Goal: Task Accomplishment & Management: Manage account settings

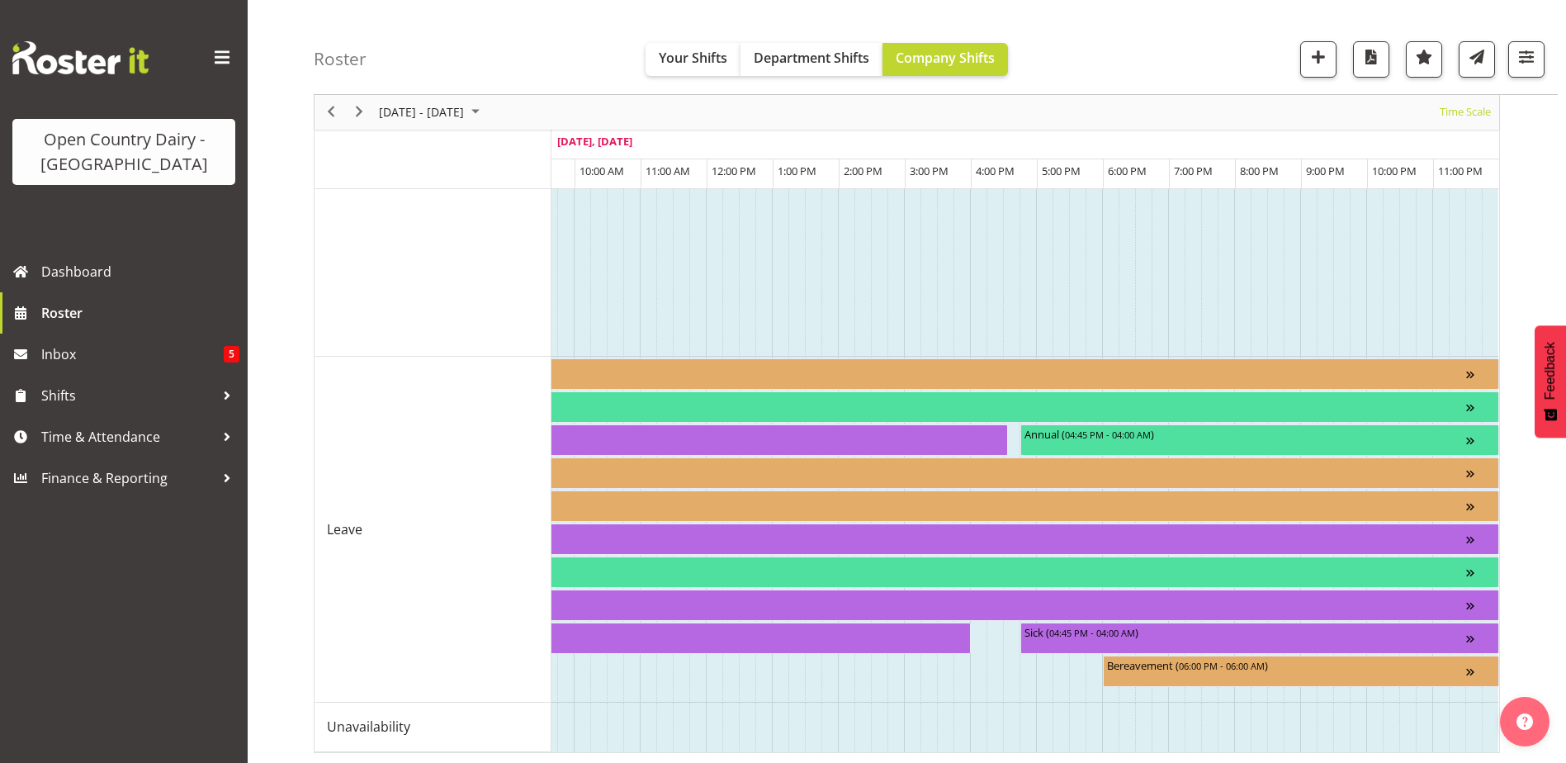
scroll to position [1719, 0]
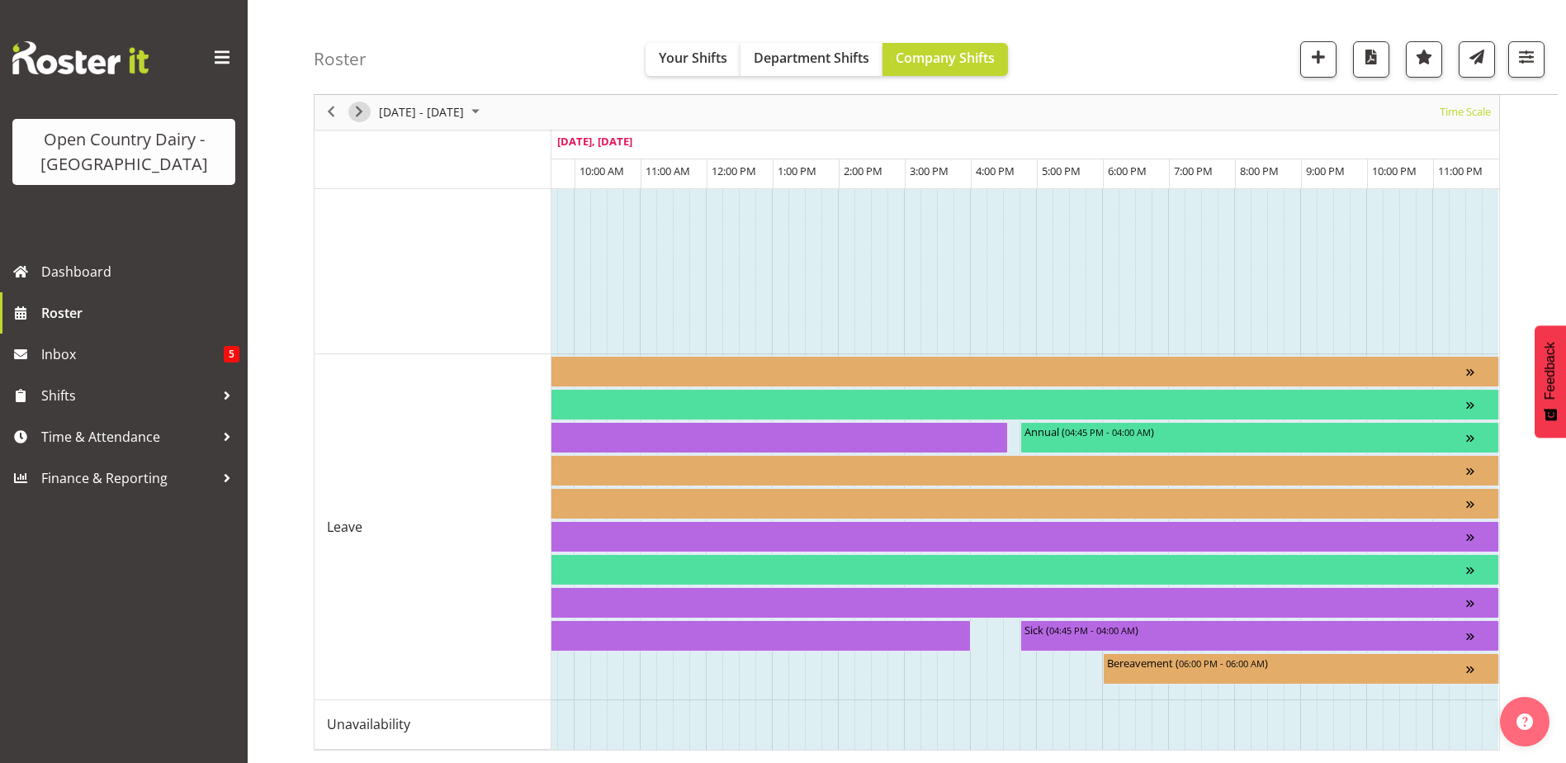
click at [351, 117] on span "Next" at bounding box center [359, 112] width 20 height 21
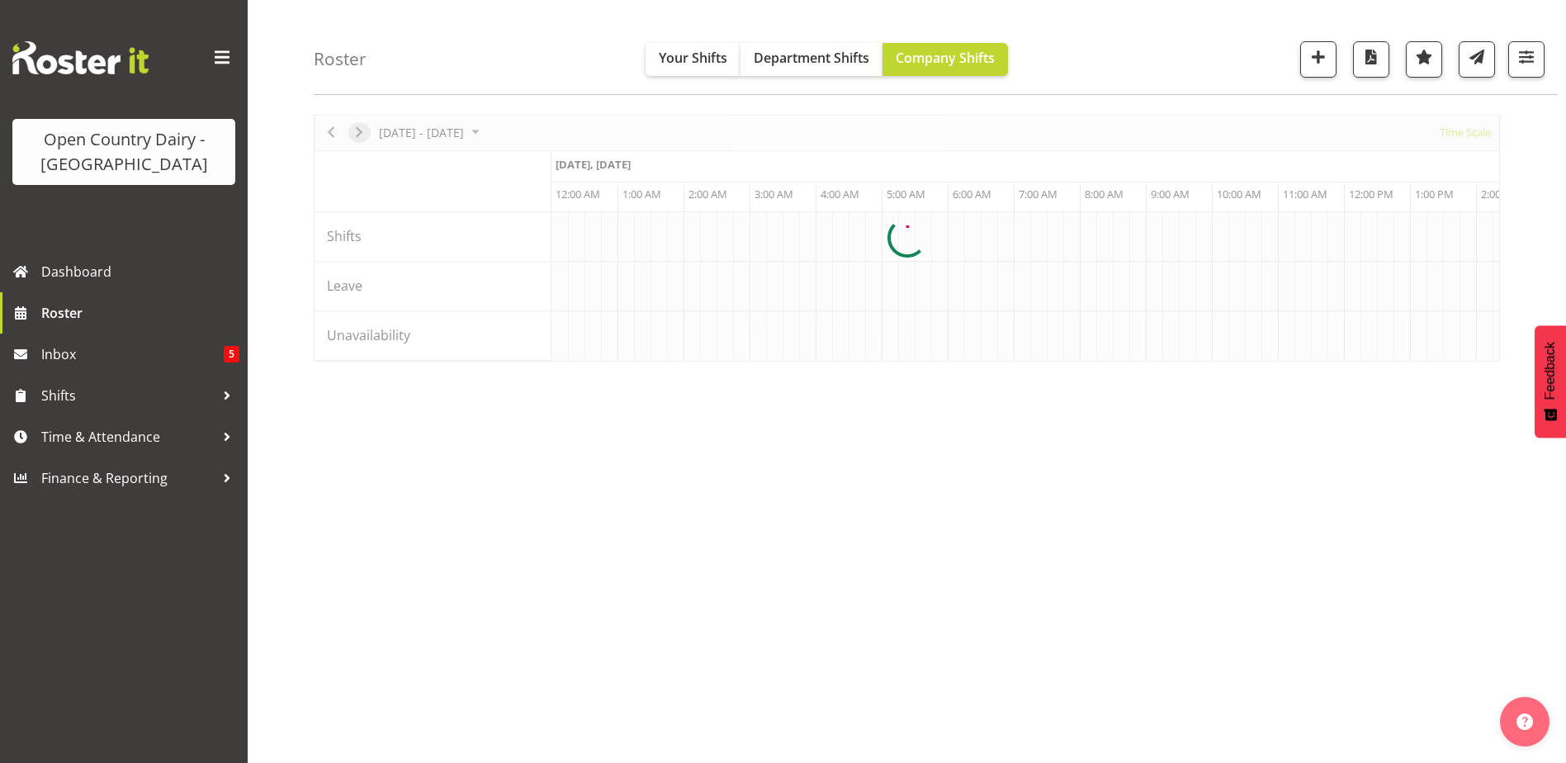
scroll to position [50, 0]
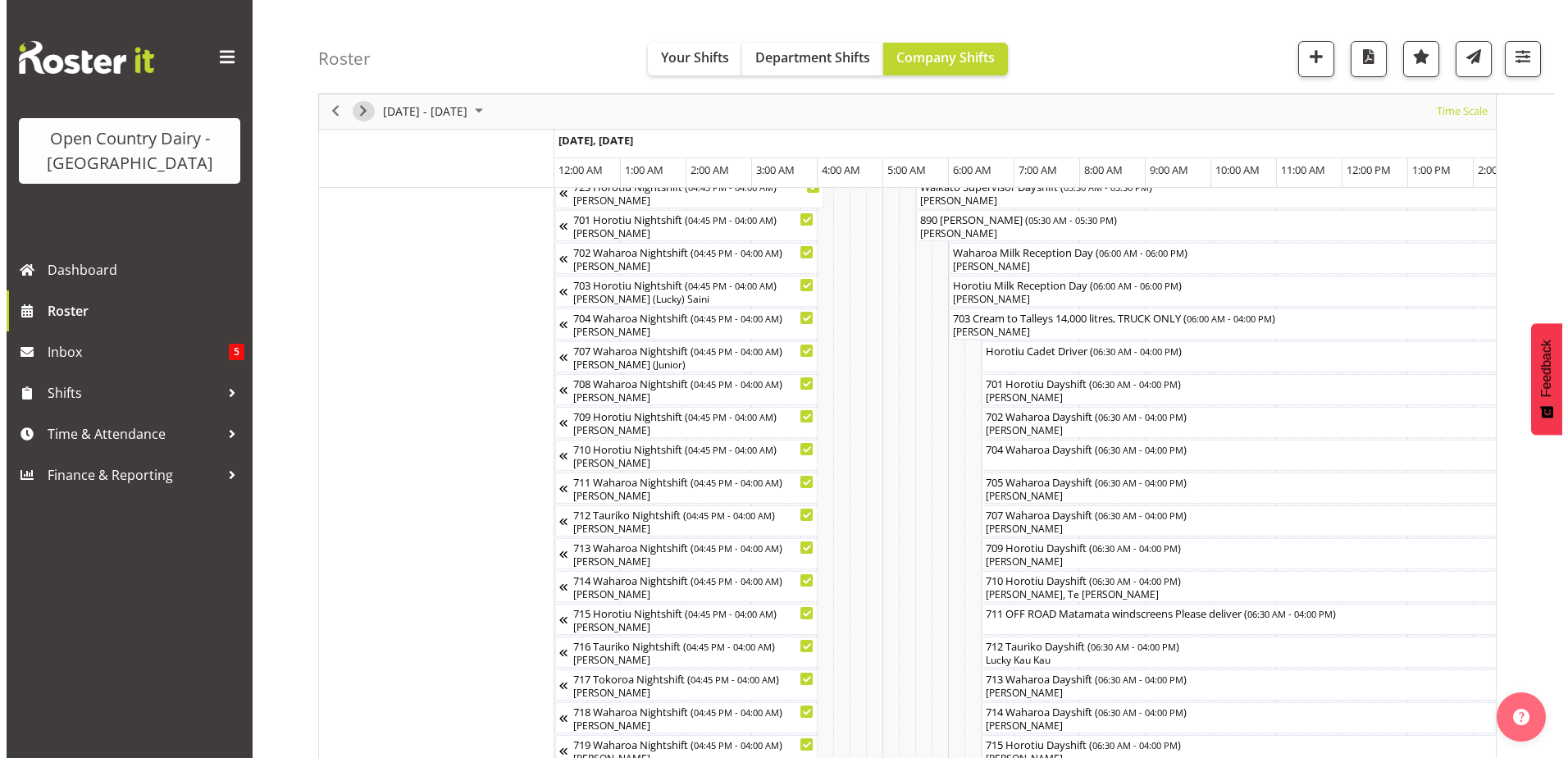
scroll to position [246, 0]
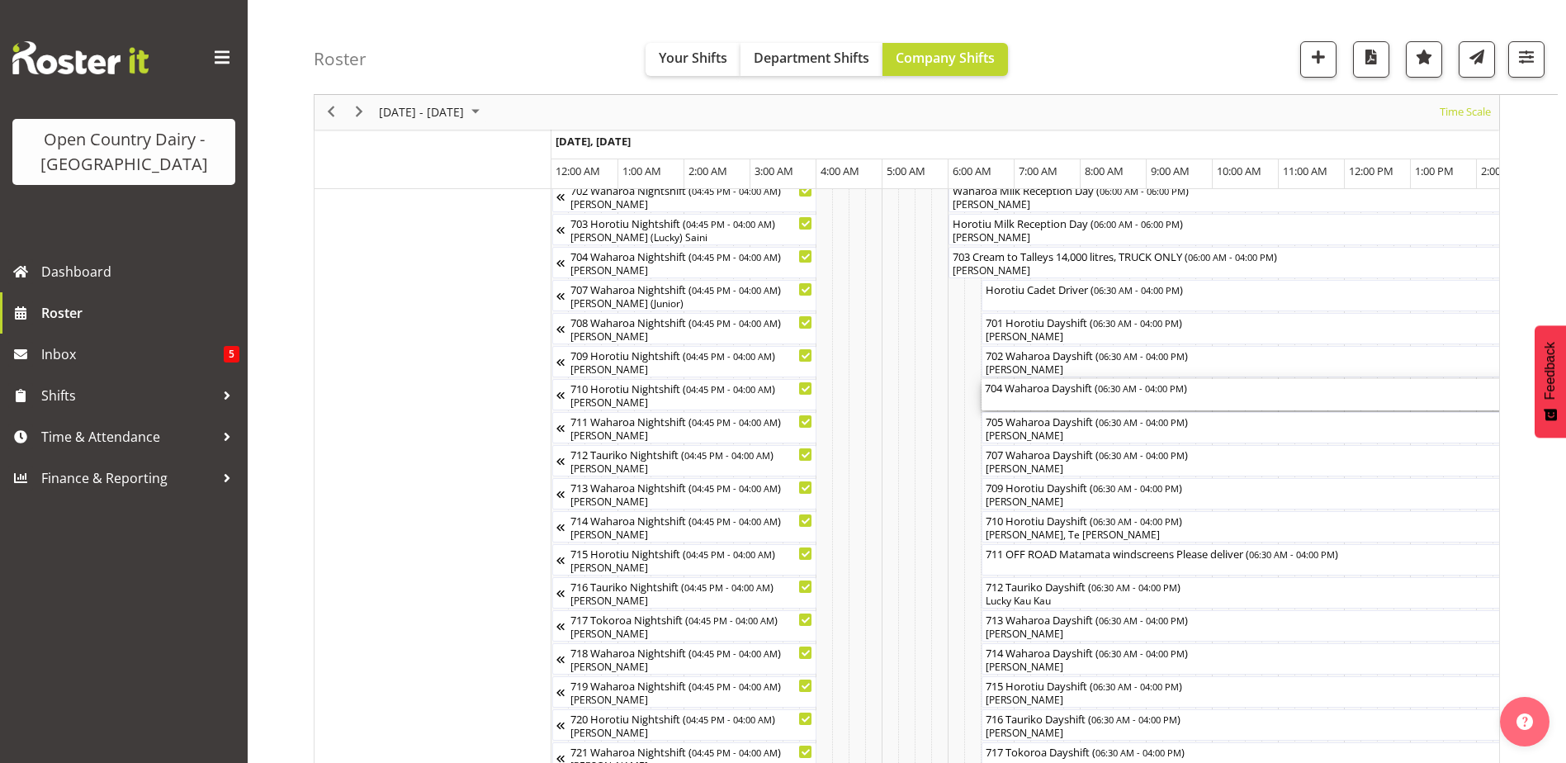
click at [1034, 405] on div "704 Waharoa Dayshift ( 06:30 AM - 04:00 PM )" at bounding box center [1295, 394] width 621 height 31
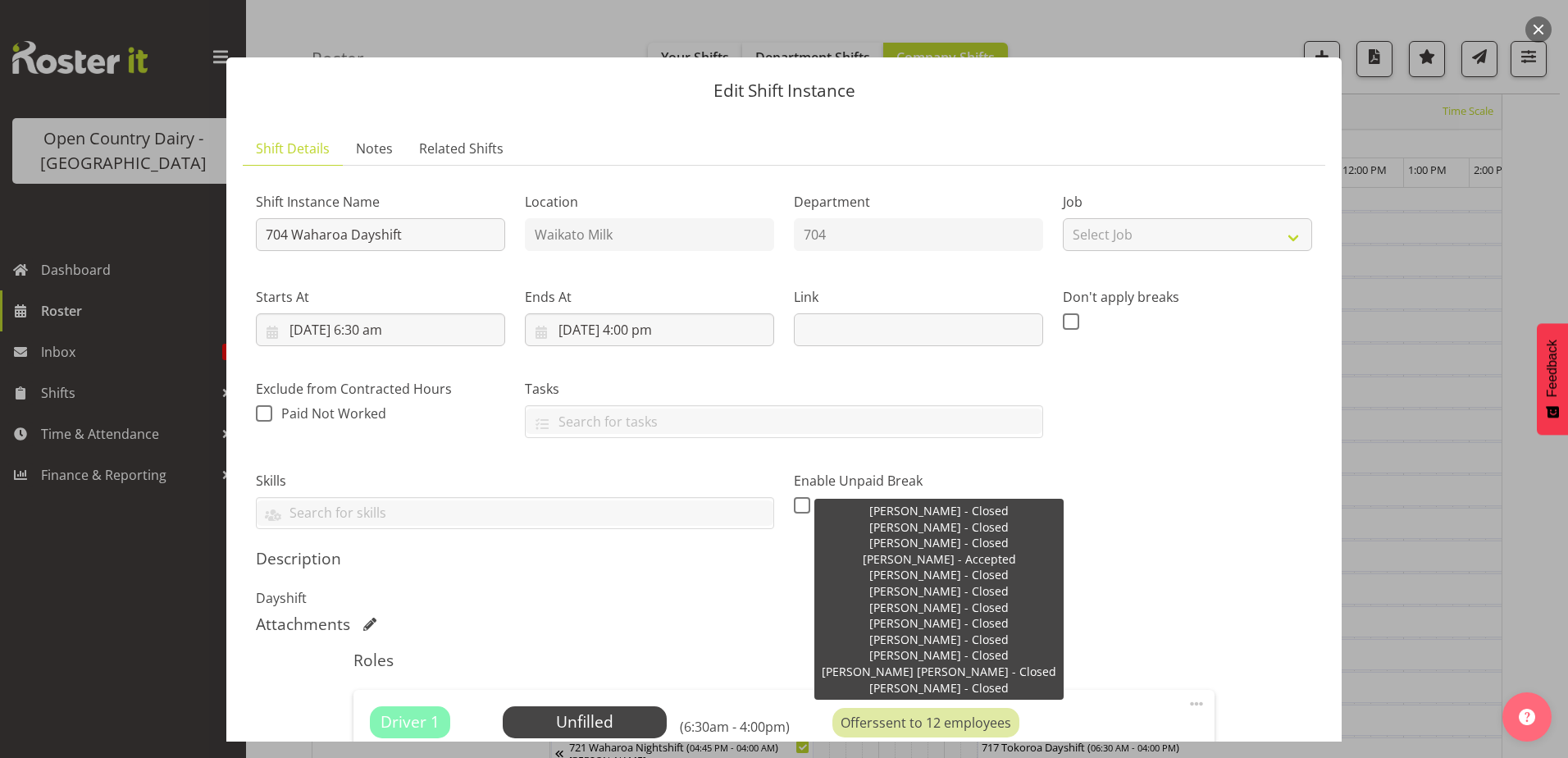
click at [938, 721] on div "Offers sent to 12 employees" at bounding box center [926, 723] width 187 height 30
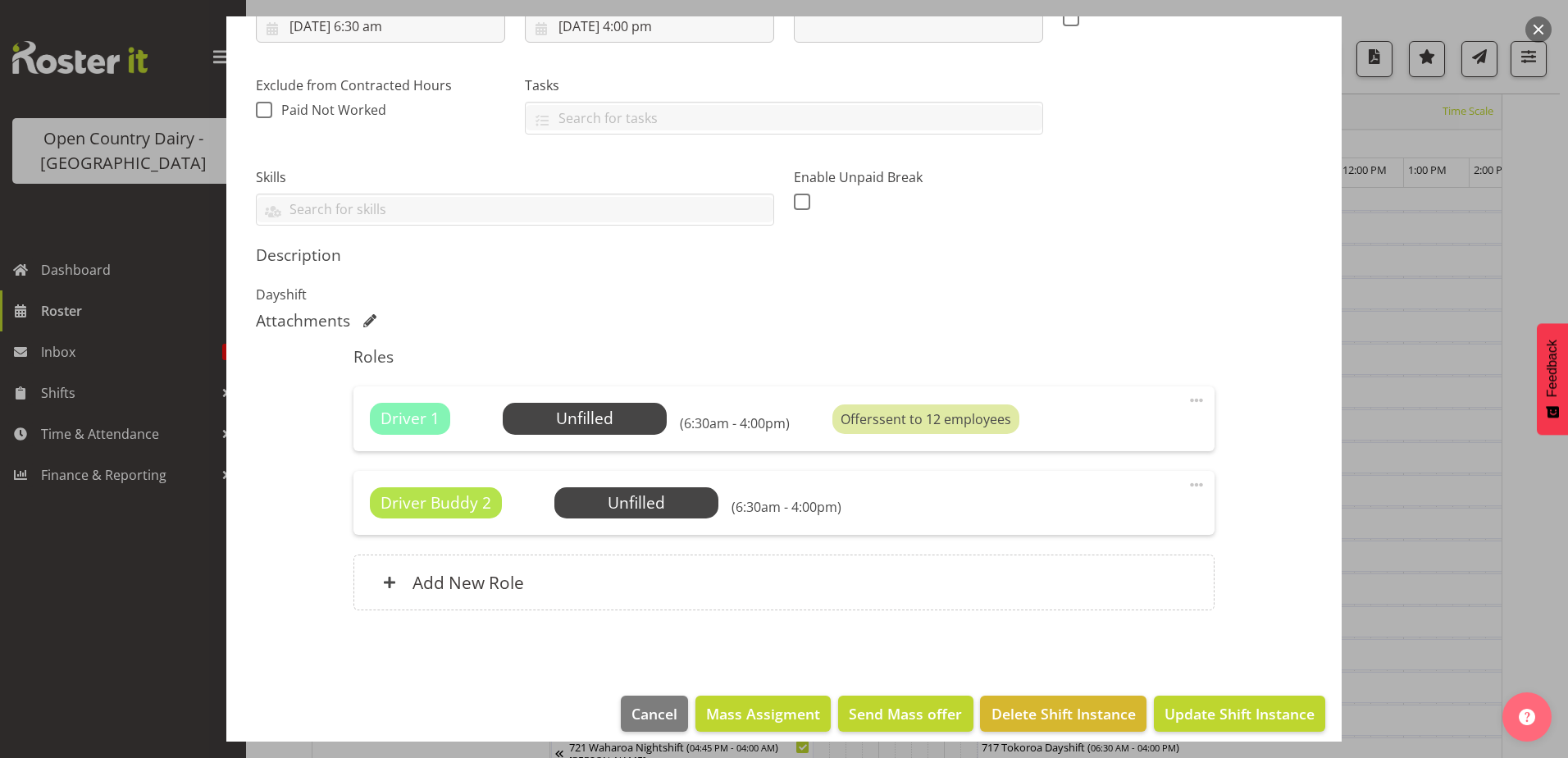
scroll to position [318, 0]
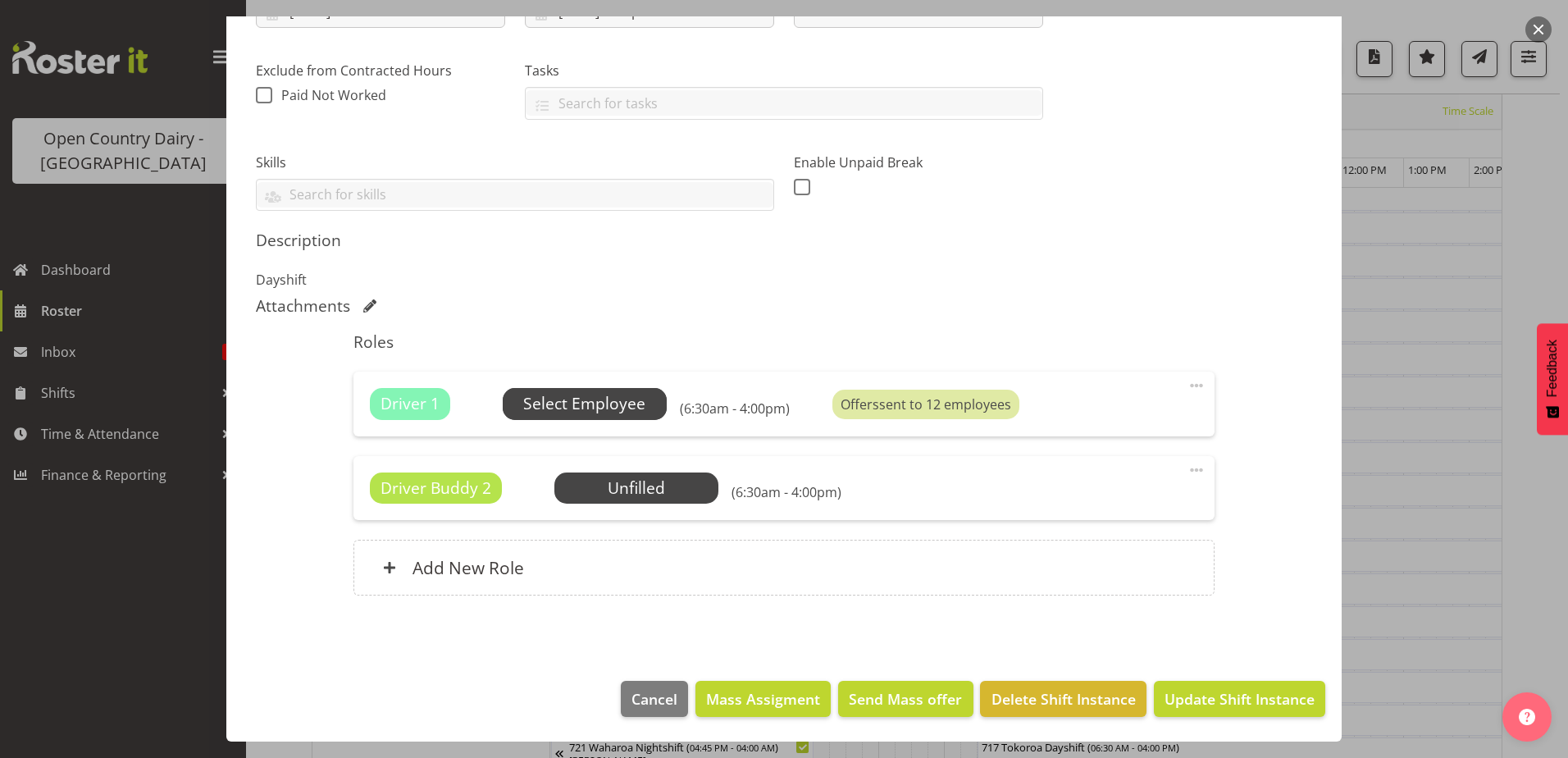
click at [624, 401] on span "Select Employee" at bounding box center [584, 404] width 122 height 24
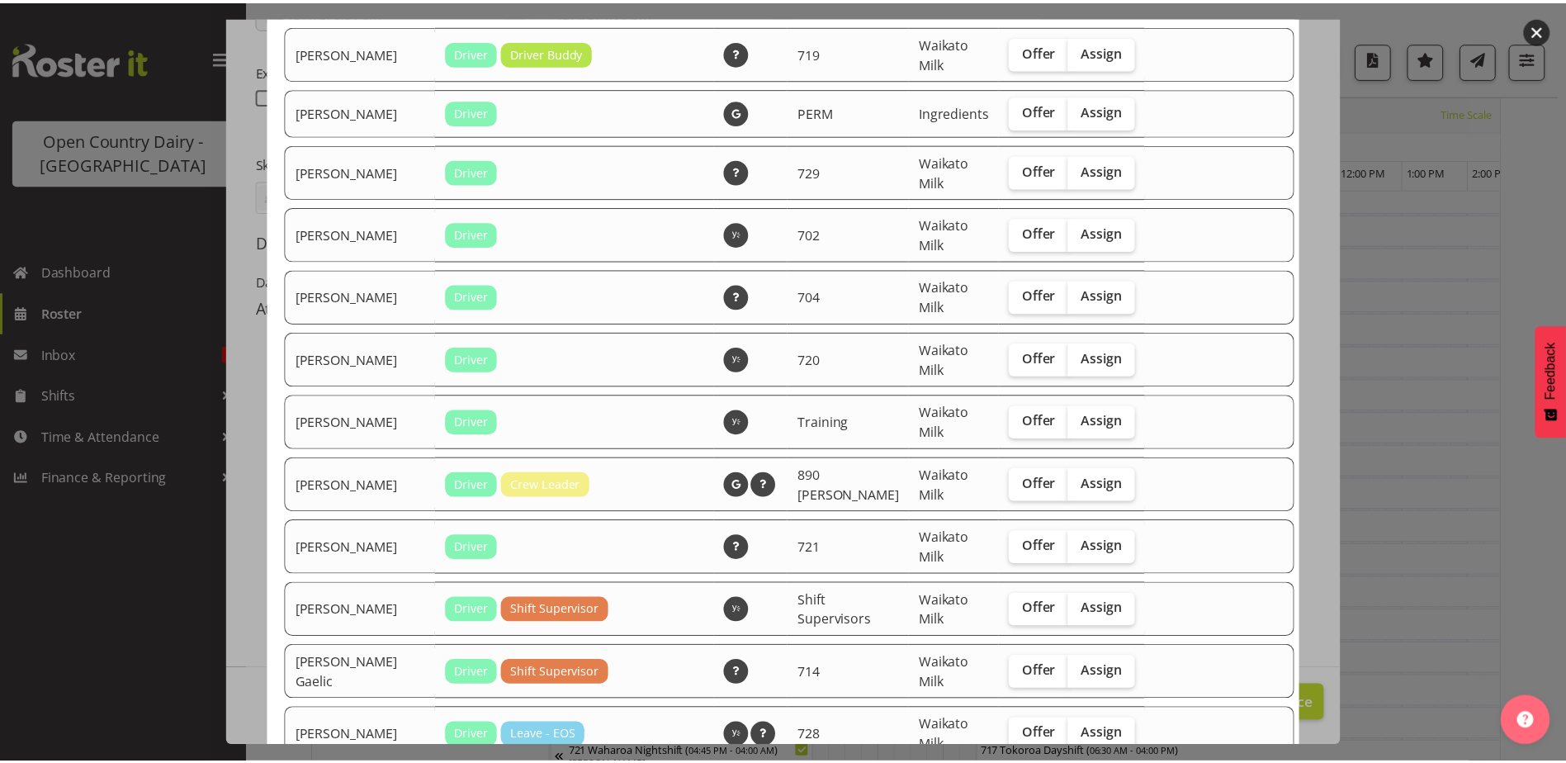
scroll to position [3266, 0]
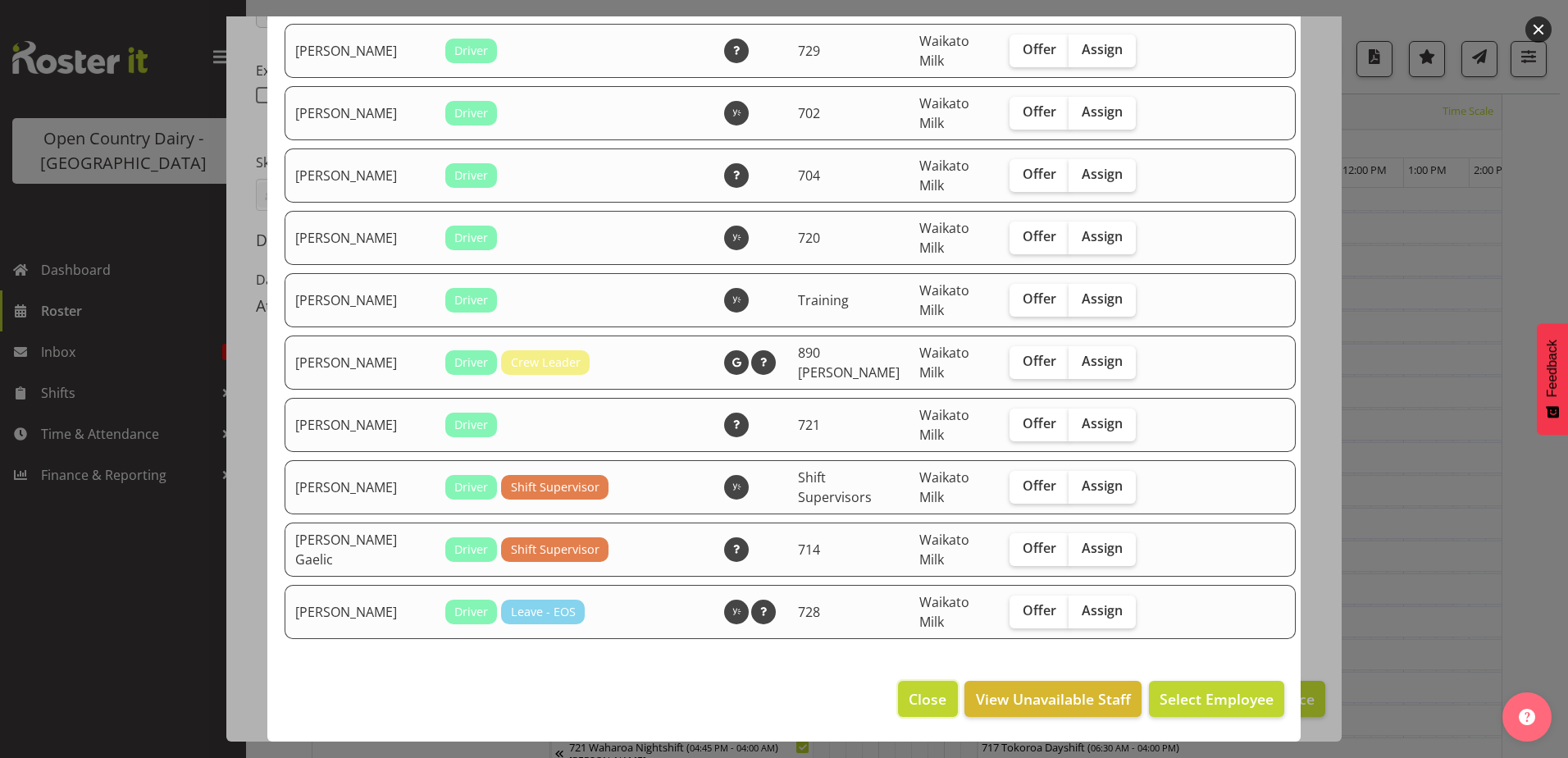
click at [909, 701] on span "Close" at bounding box center [927, 698] width 38 height 21
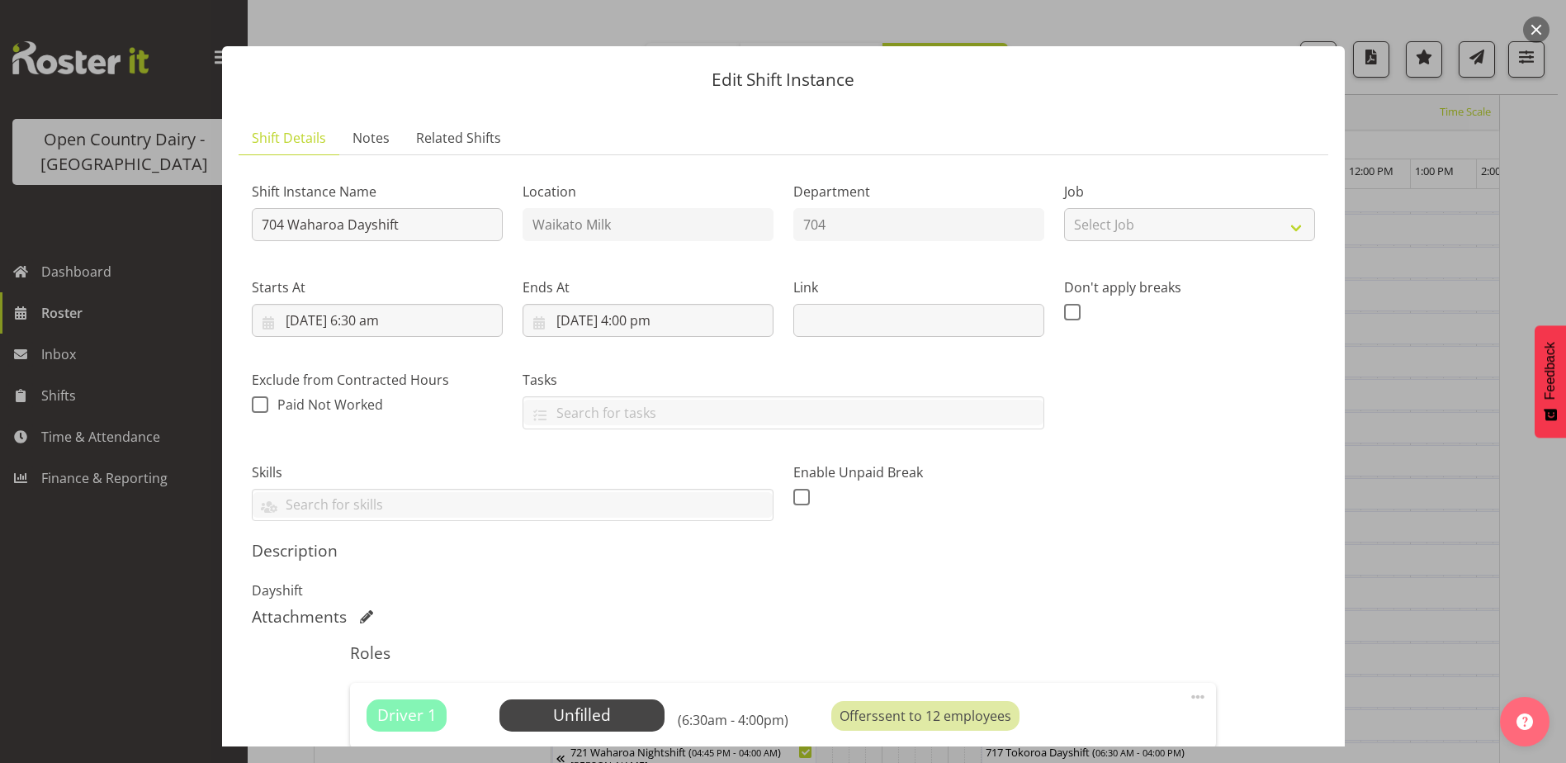
scroll to position [0, 0]
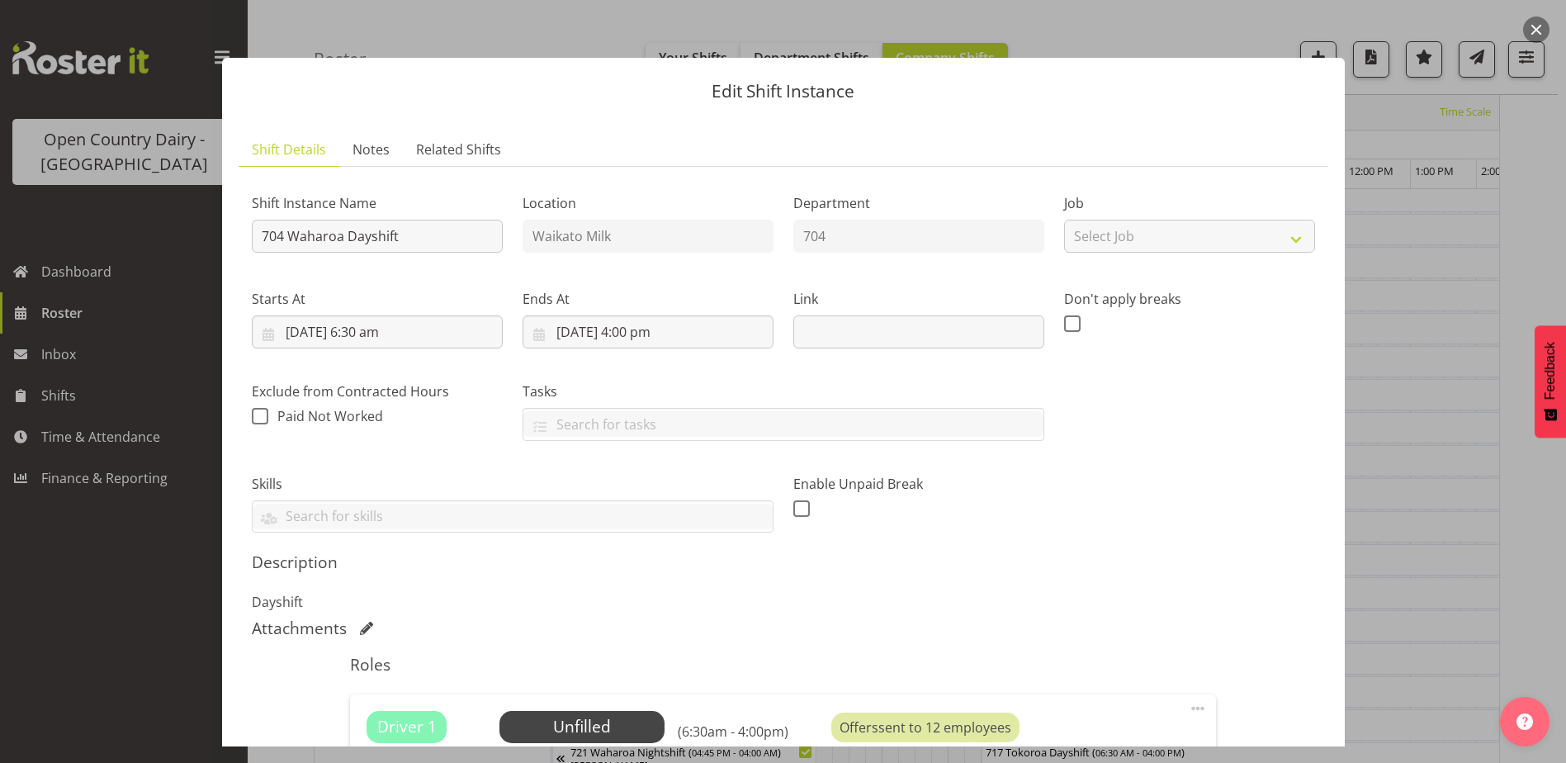
click at [1526, 28] on button "button" at bounding box center [1537, 30] width 26 height 26
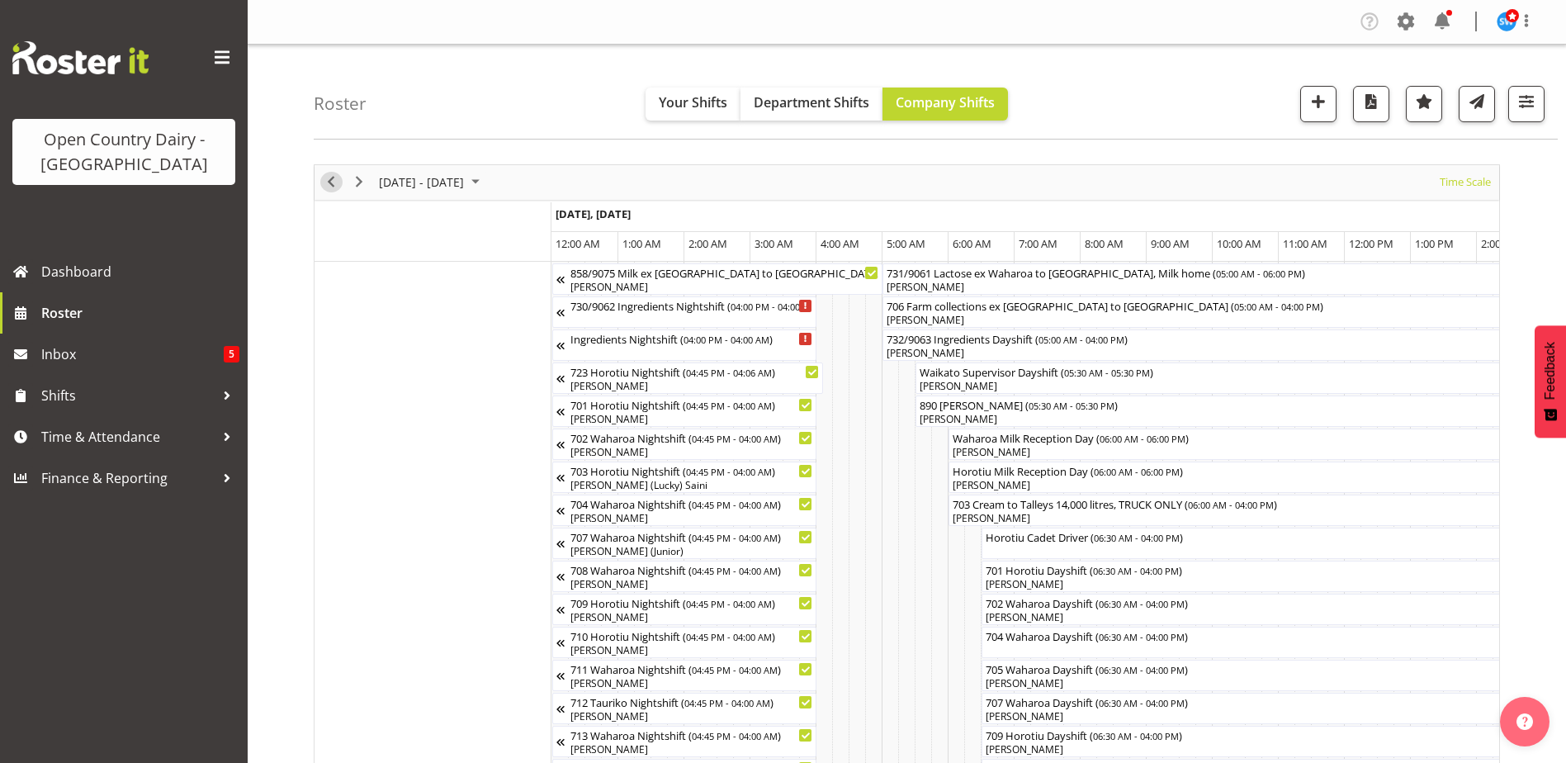
click at [326, 176] on span "Previous" at bounding box center [331, 182] width 20 height 21
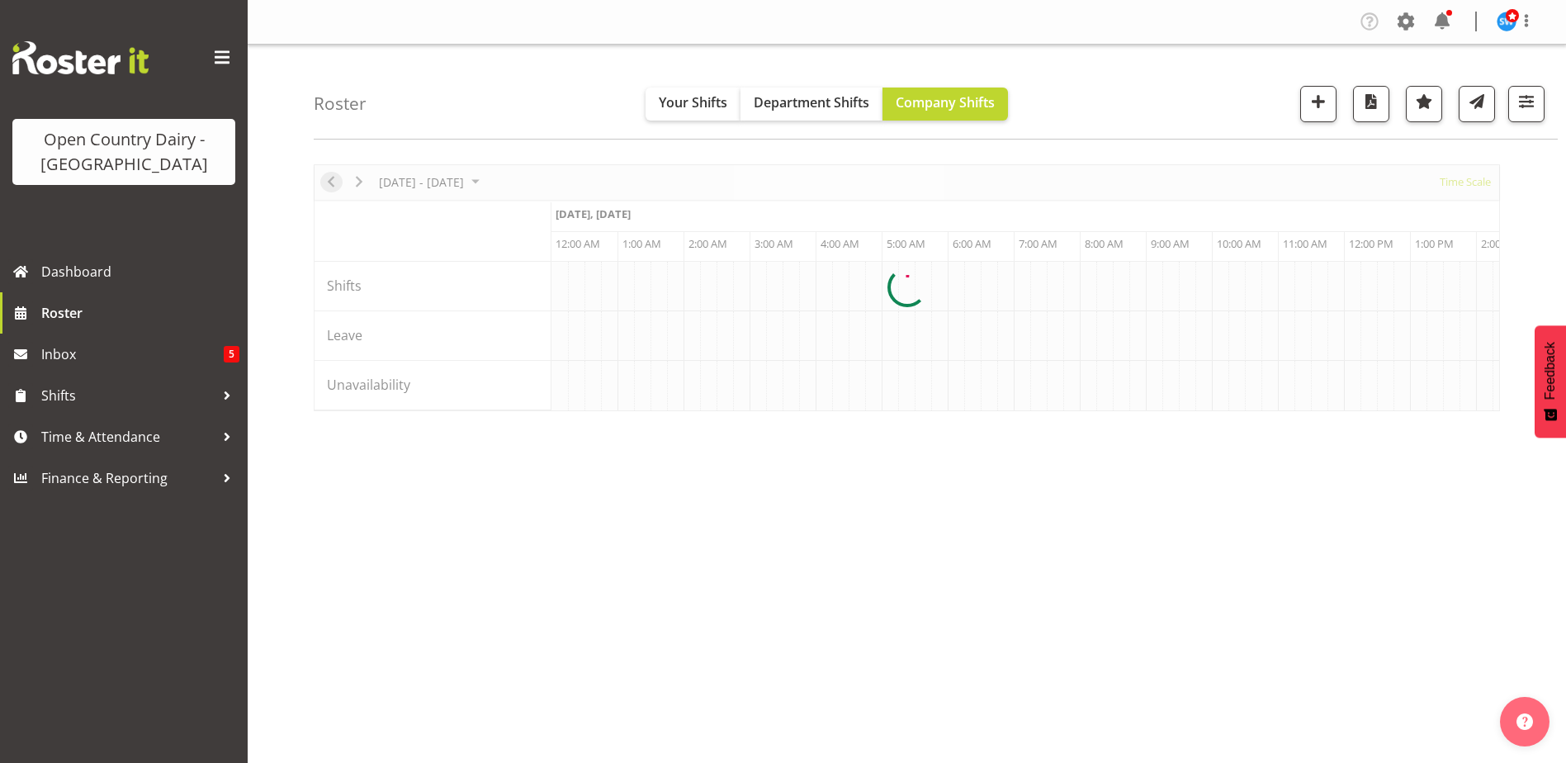
scroll to position [0, 9513]
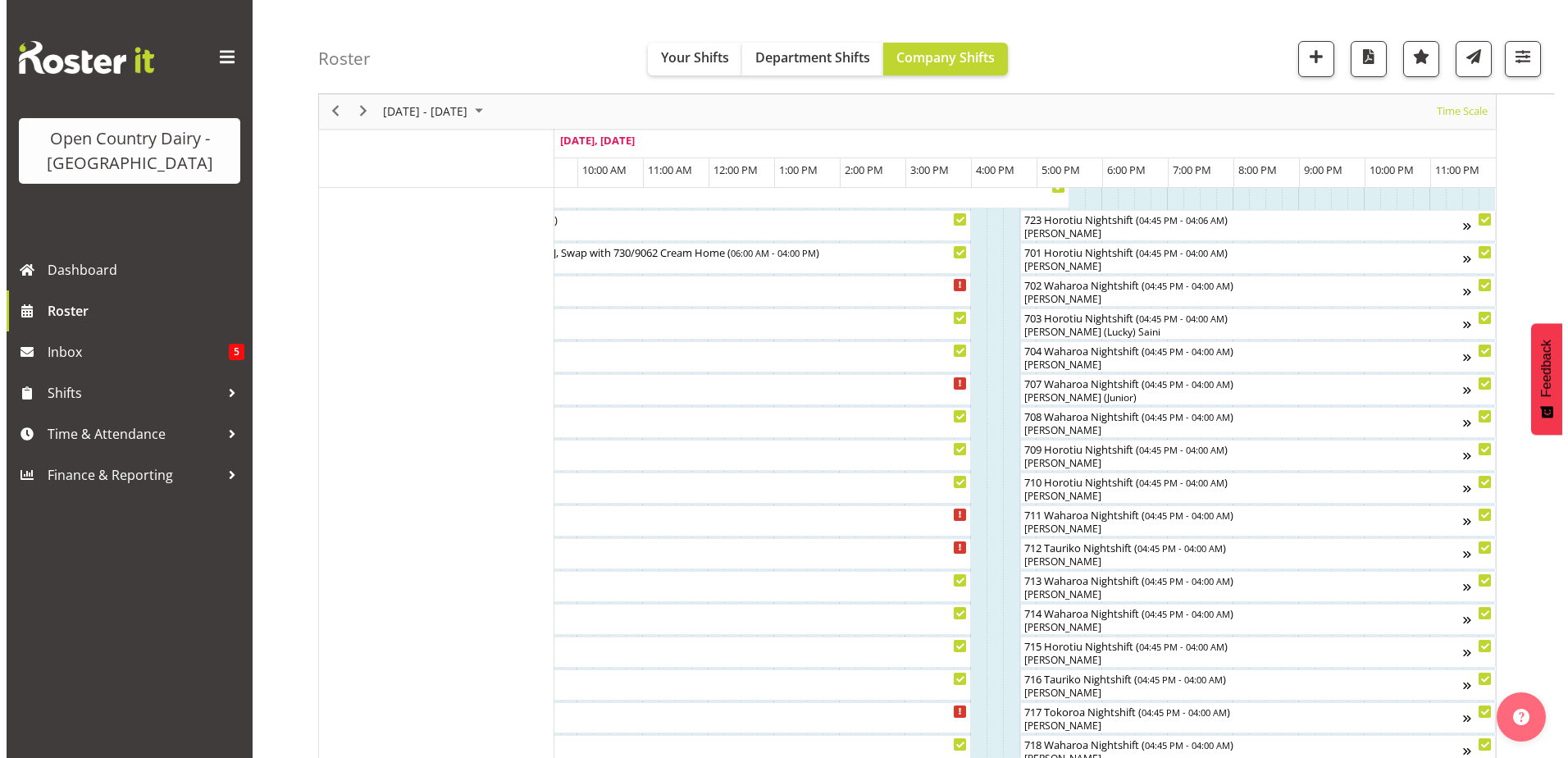
scroll to position [231, 0]
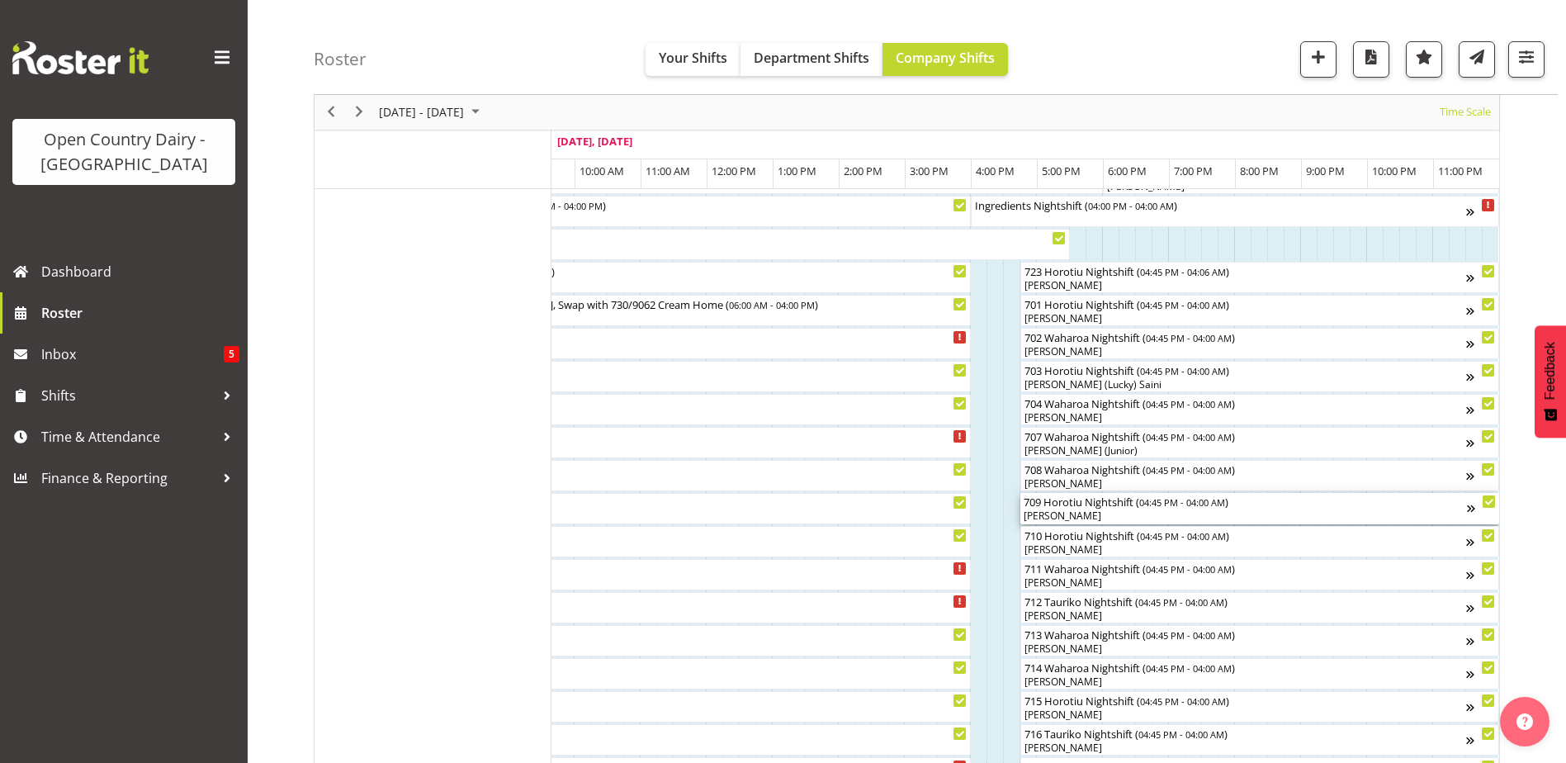
click at [1050, 515] on div "[PERSON_NAME]" at bounding box center [1245, 516] width 443 height 15
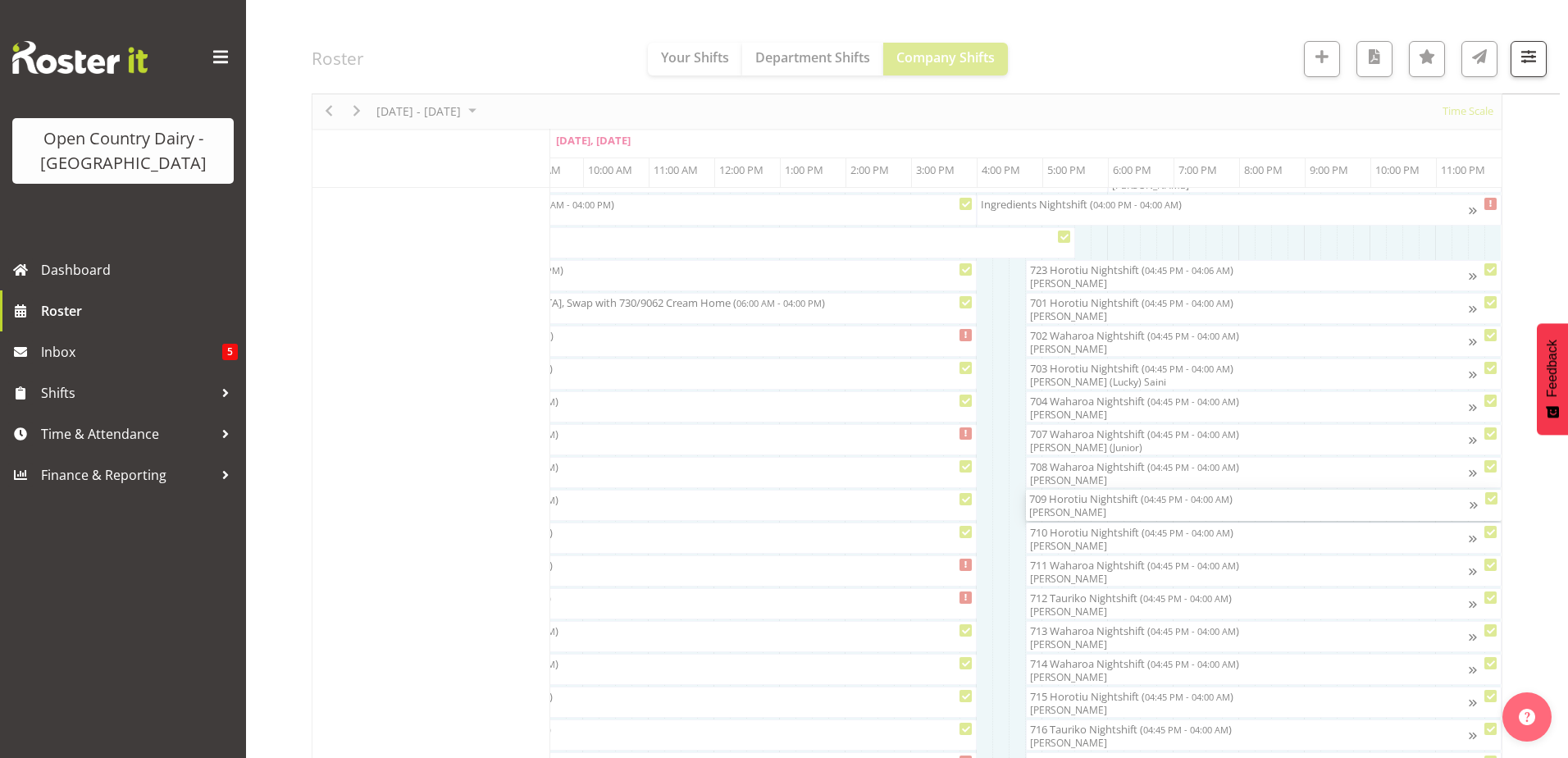
scroll to position [0, 10070]
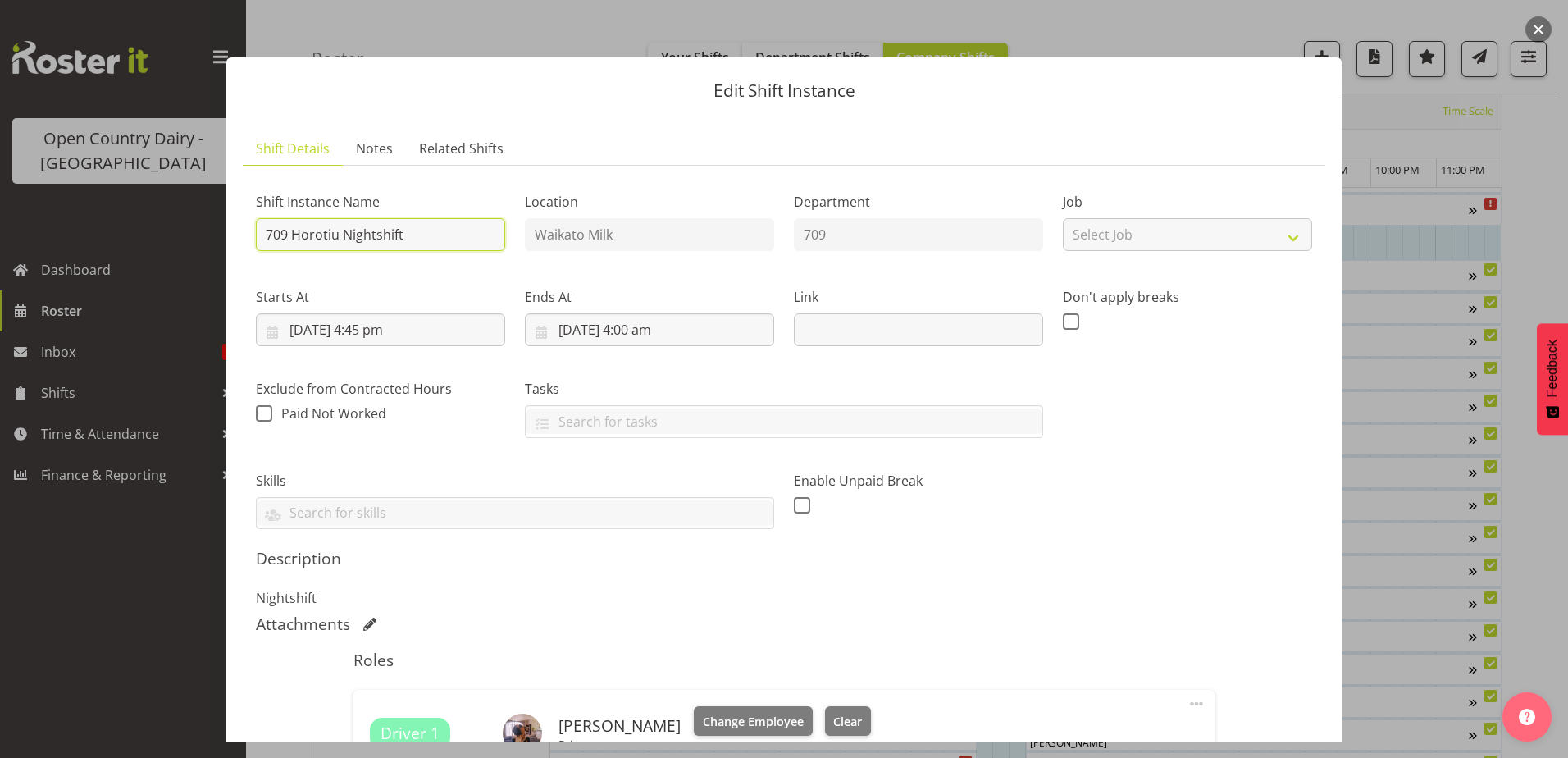
drag, startPoint x: 418, startPoint y: 238, endPoint x: 290, endPoint y: 237, distance: 128.0
click at [290, 237] on input "709 Horotiu Nightshift" at bounding box center [380, 234] width 249 height 33
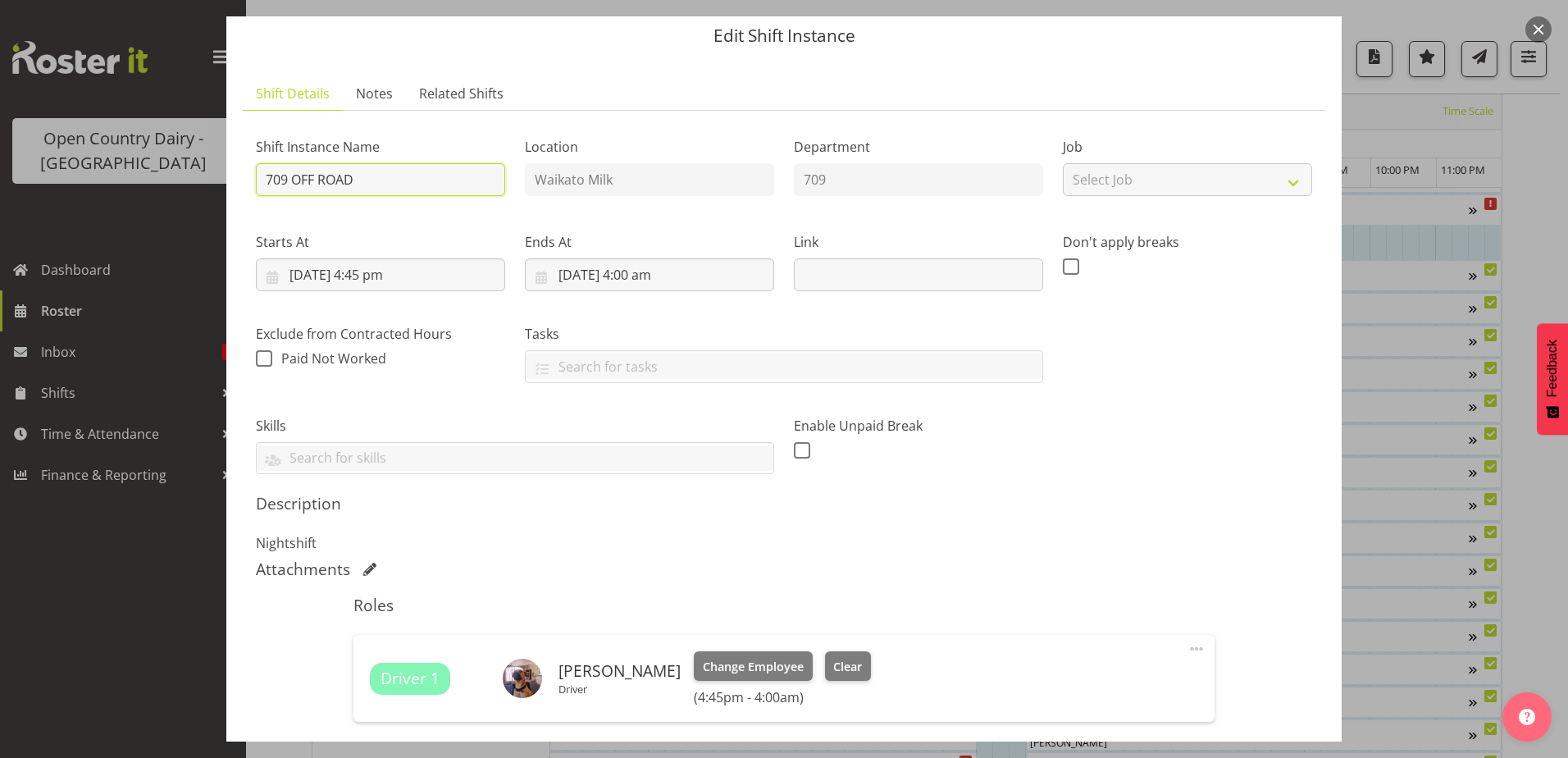
scroll to position [256, 0]
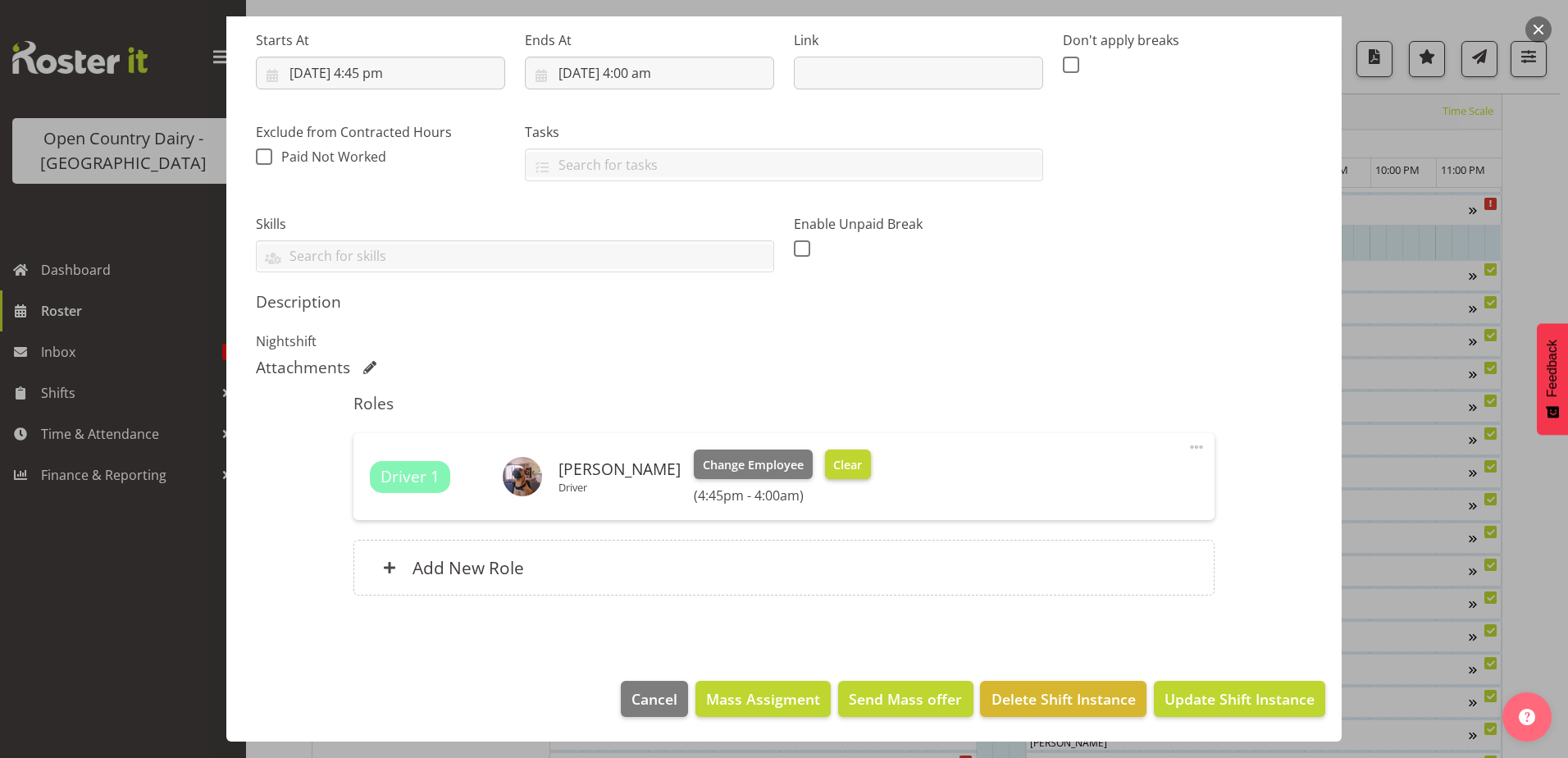
type input "709 OFF ROAD"
click at [839, 479] on button "Clear" at bounding box center [848, 465] width 47 height 30
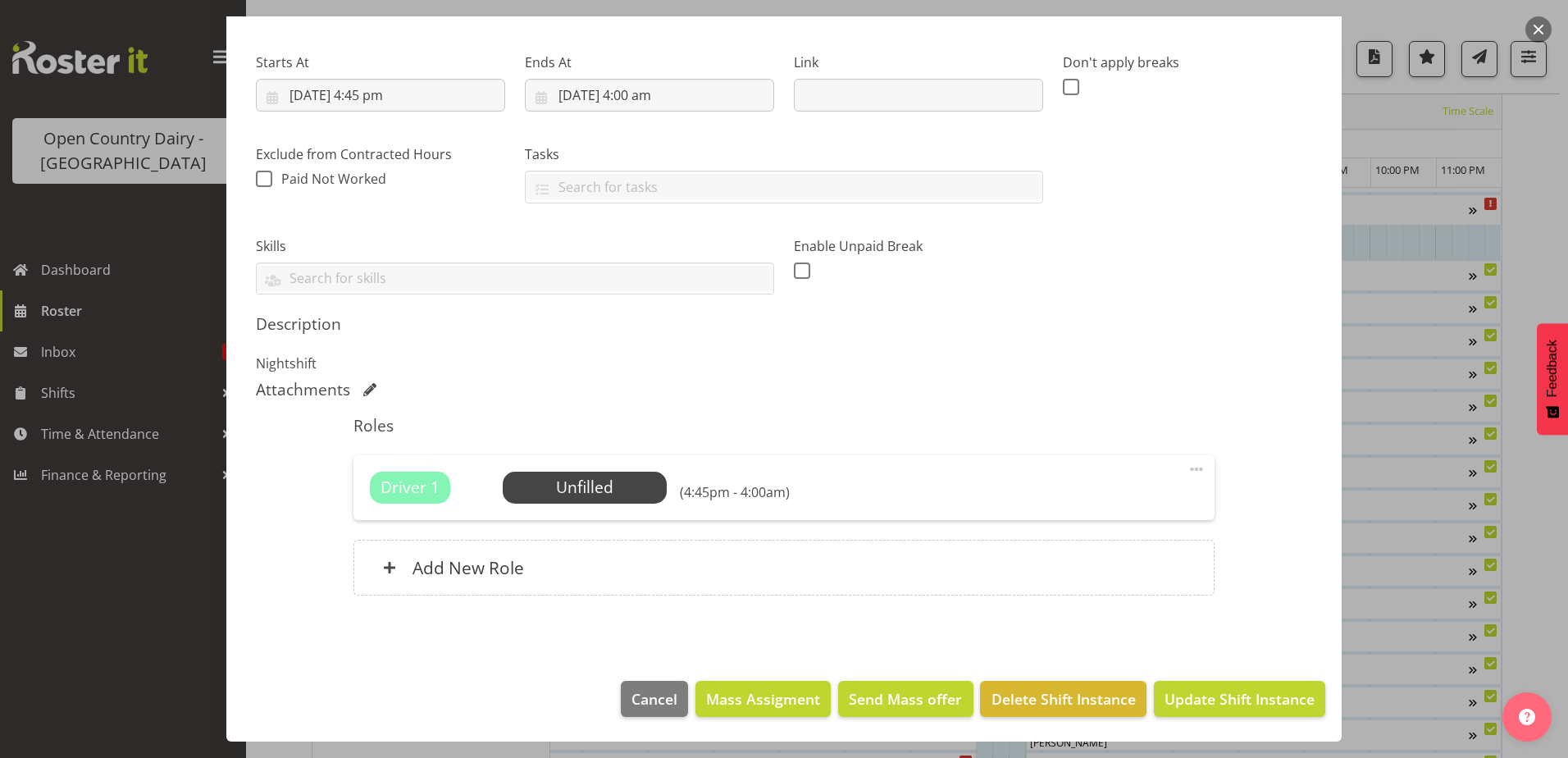
scroll to position [234, 0]
click at [1176, 704] on span "Update Shift Instance" at bounding box center [1239, 698] width 150 height 21
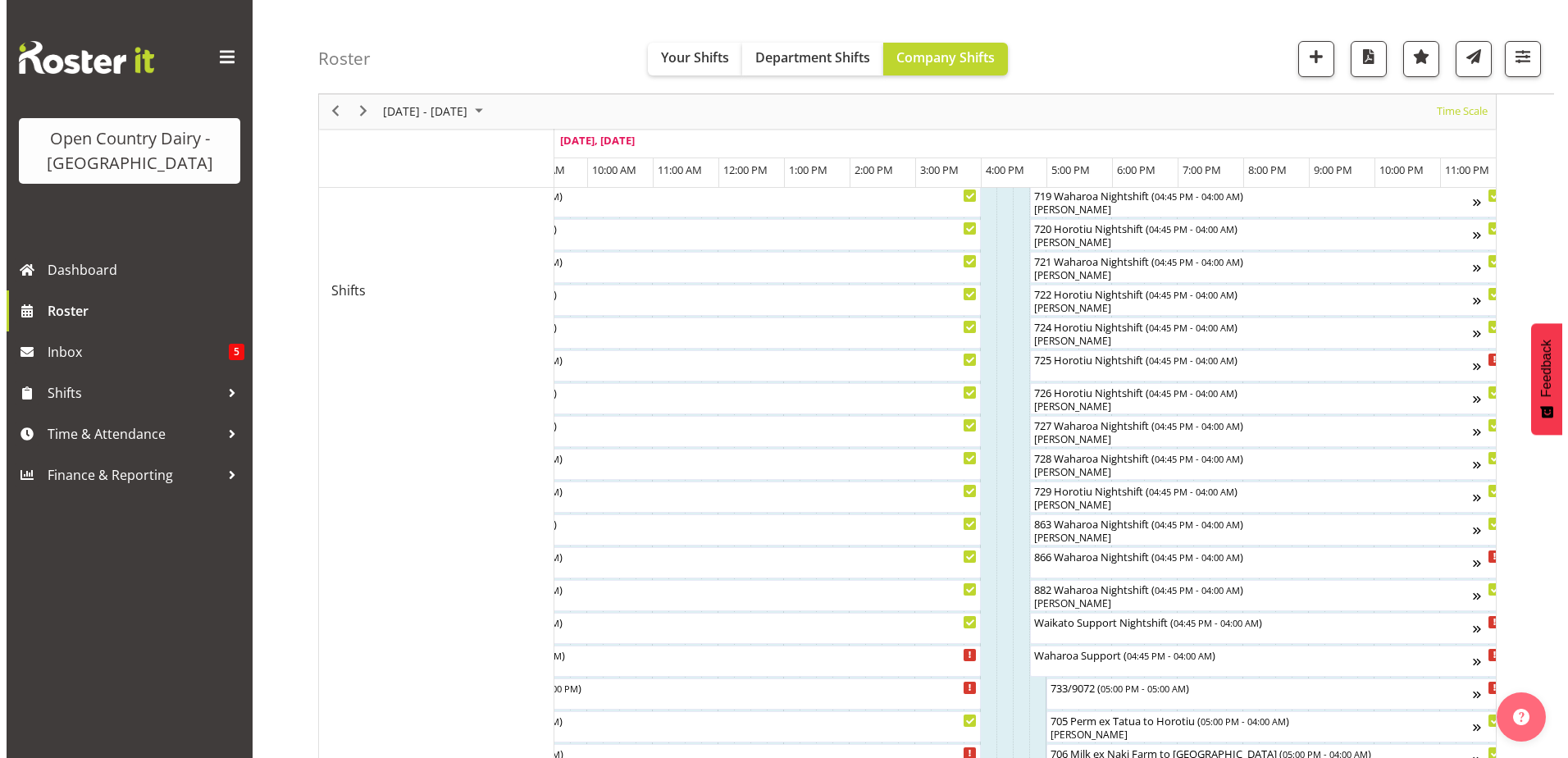
scroll to position [738, 0]
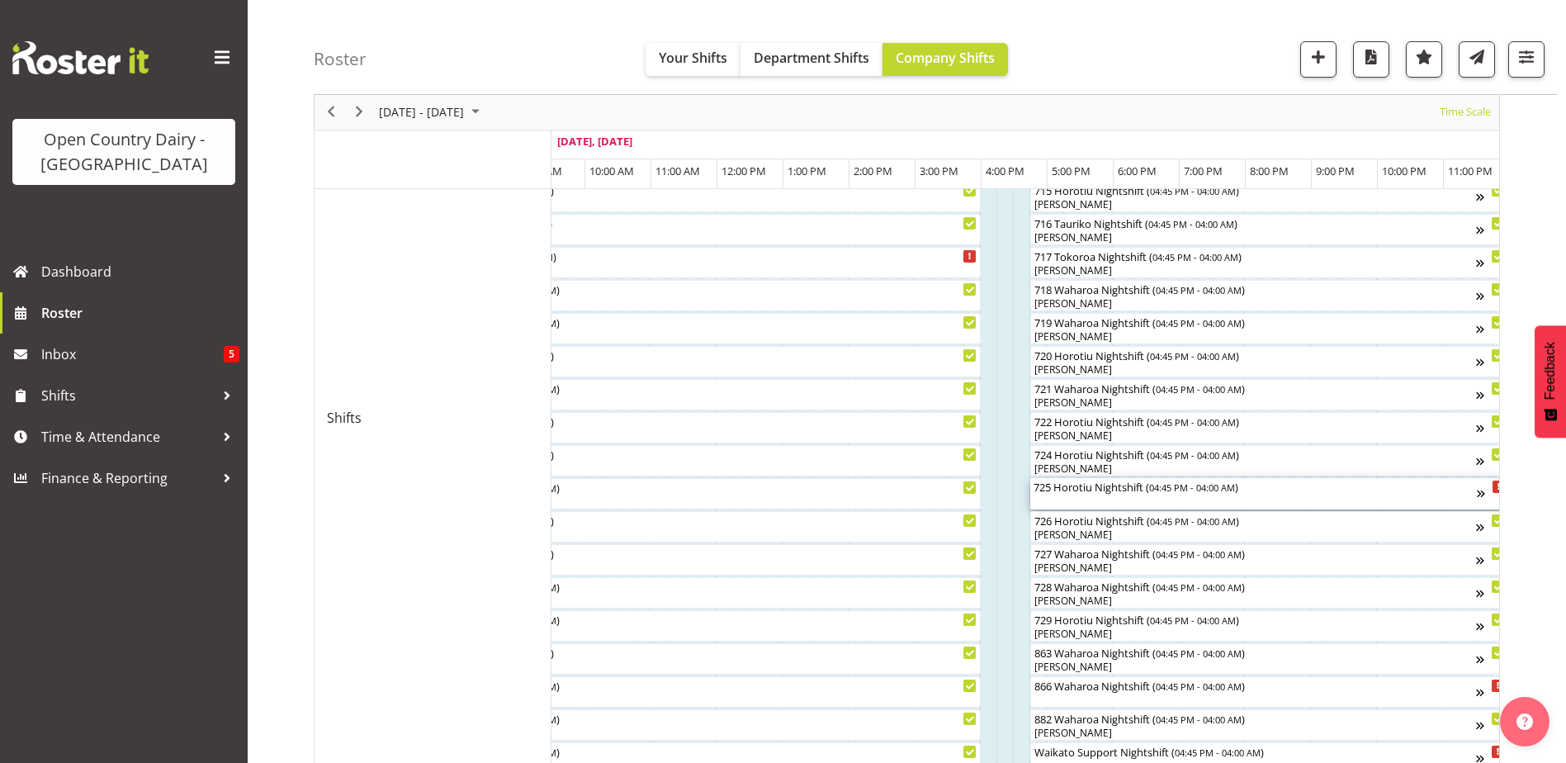
click at [1116, 496] on div "725 Horotiu Nightshift ( 04:45 PM - 04:00 AM )" at bounding box center [1255, 493] width 443 height 31
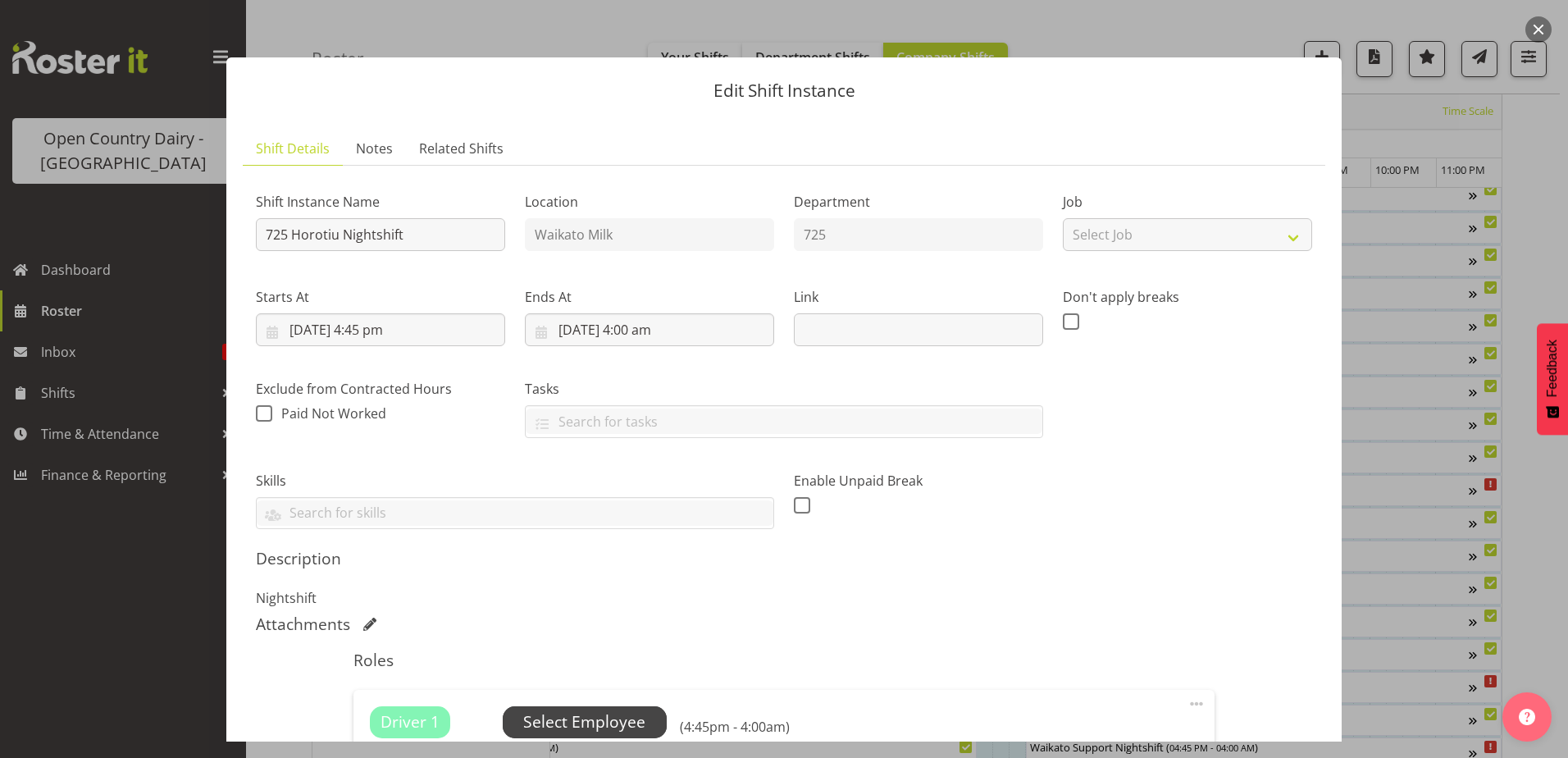
click at [560, 720] on span "Select Employee" at bounding box center [584, 722] width 122 height 24
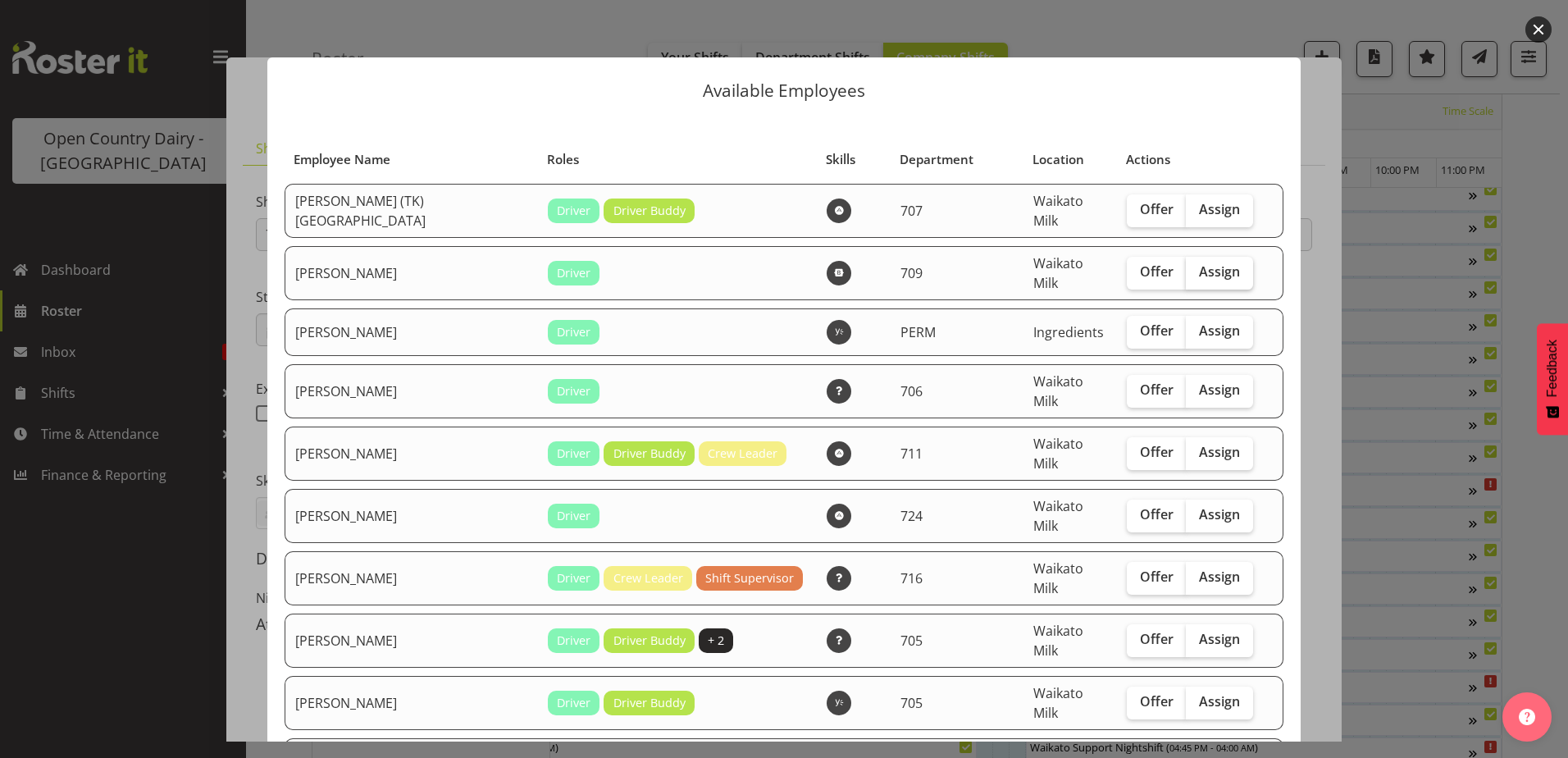
click at [1186, 266] on input "Assign" at bounding box center [1191, 271] width 11 height 11
checkbox input "true"
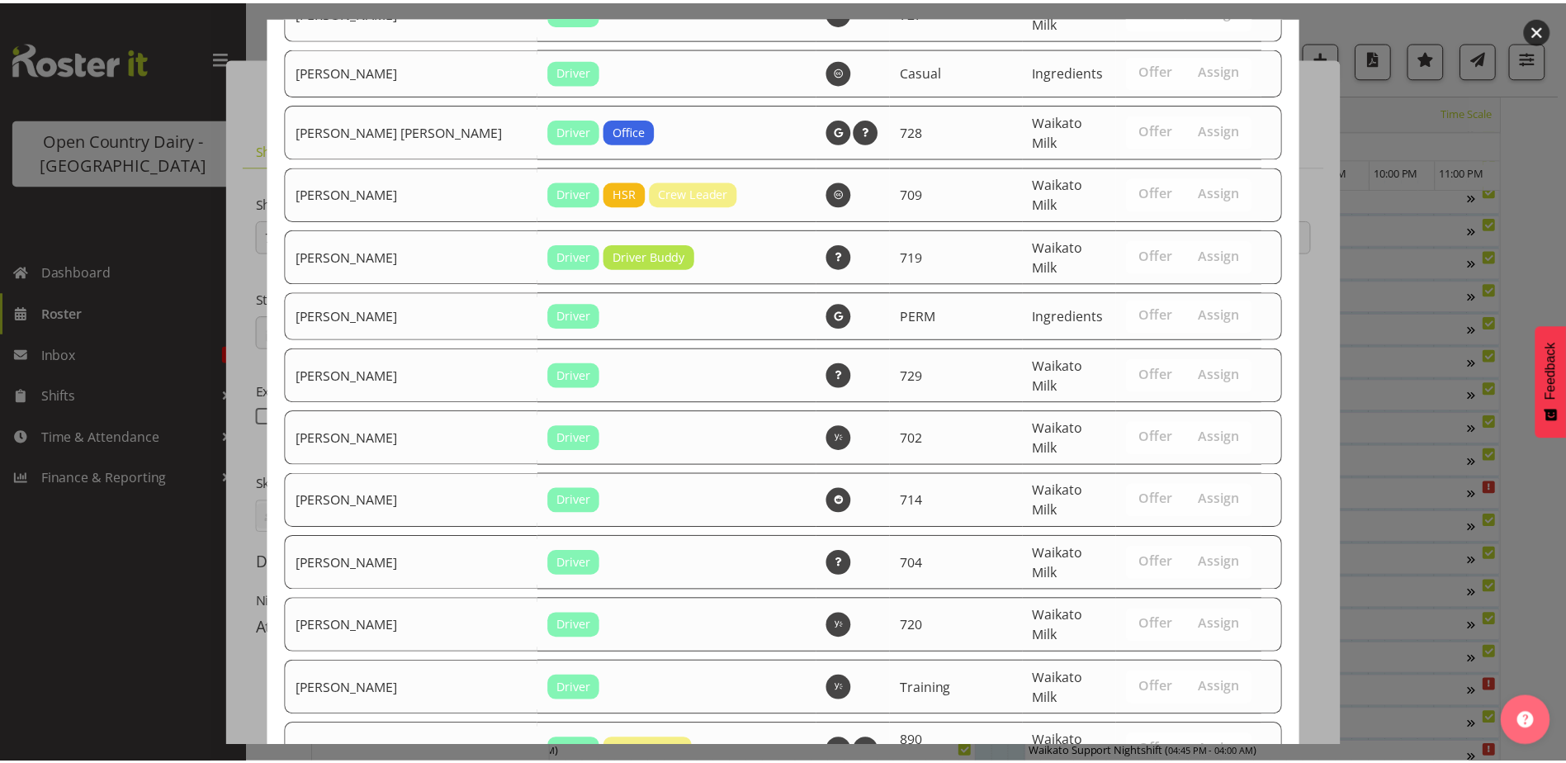
scroll to position [2959, 0]
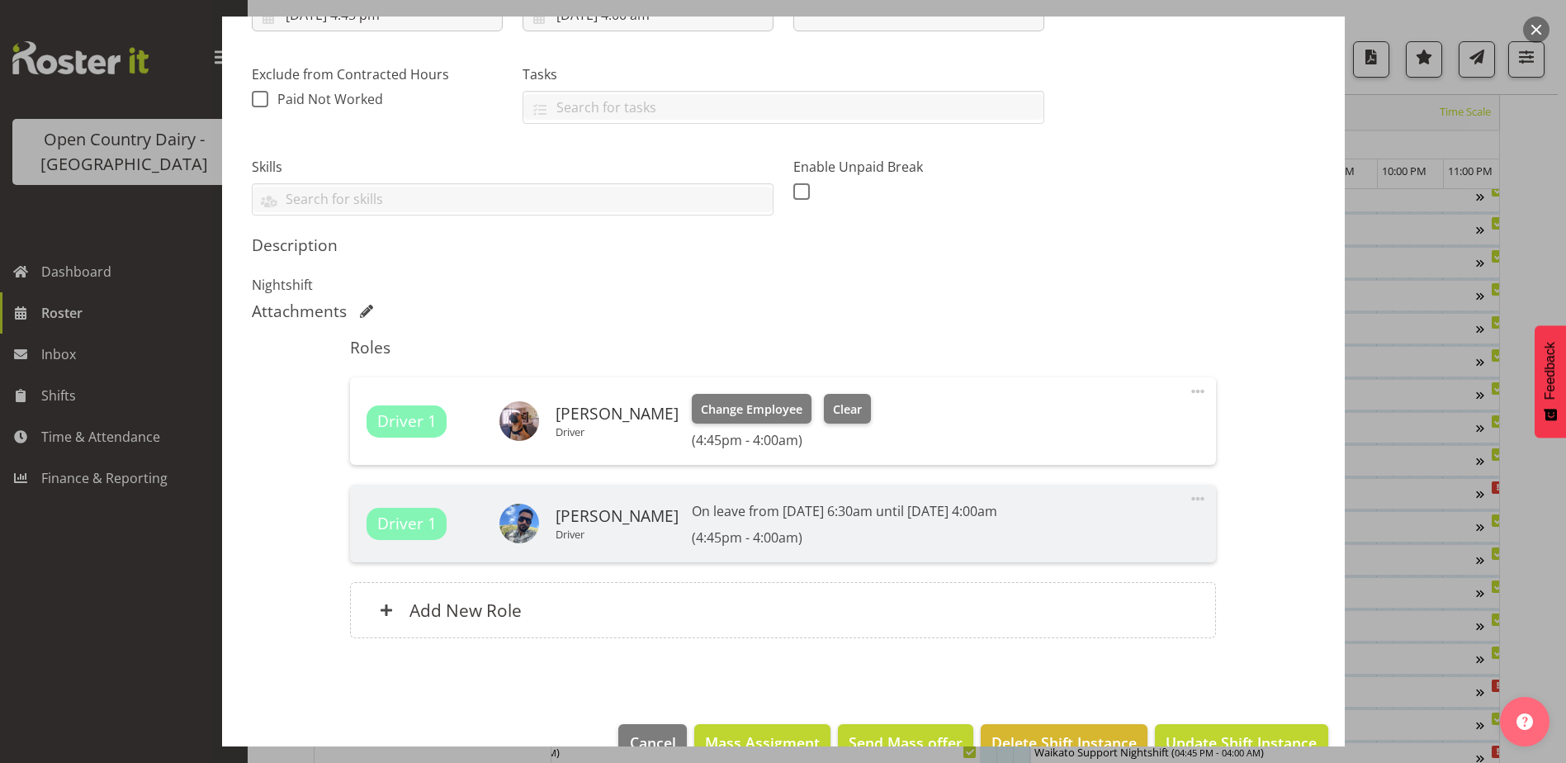
scroll to position [356, 0]
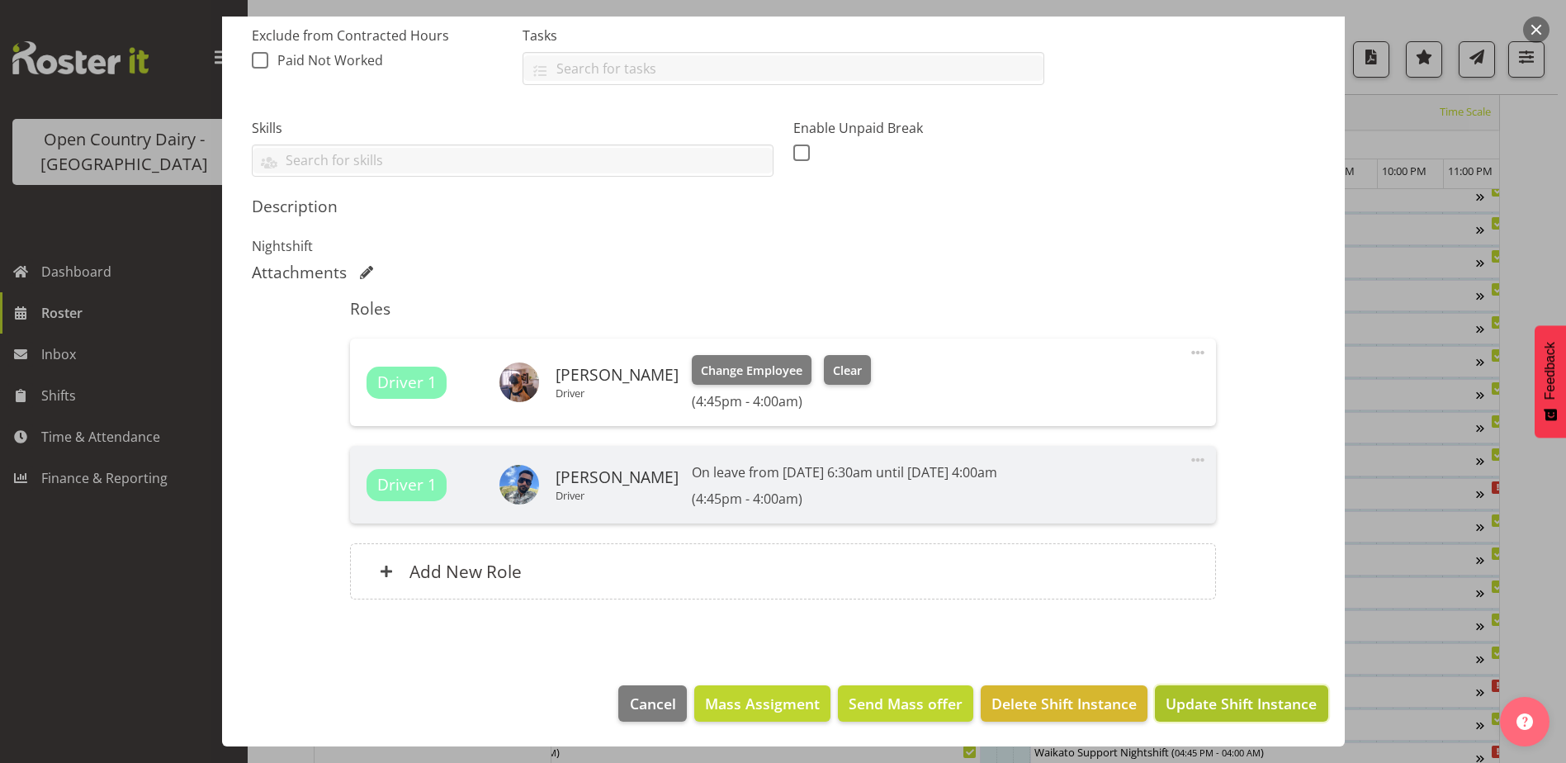
click at [1206, 707] on span "Update Shift Instance" at bounding box center [1241, 703] width 151 height 21
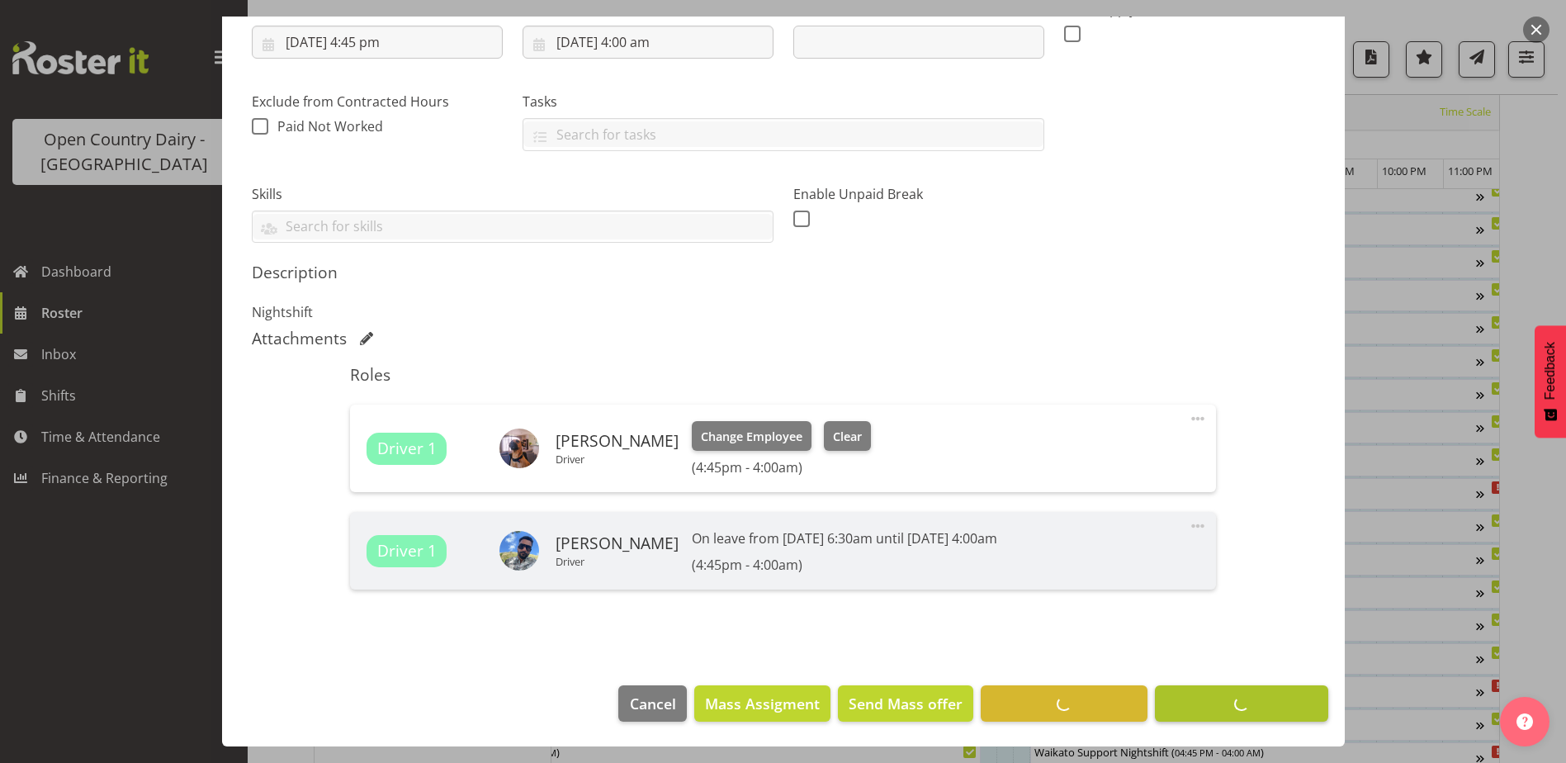
scroll to position [50, 0]
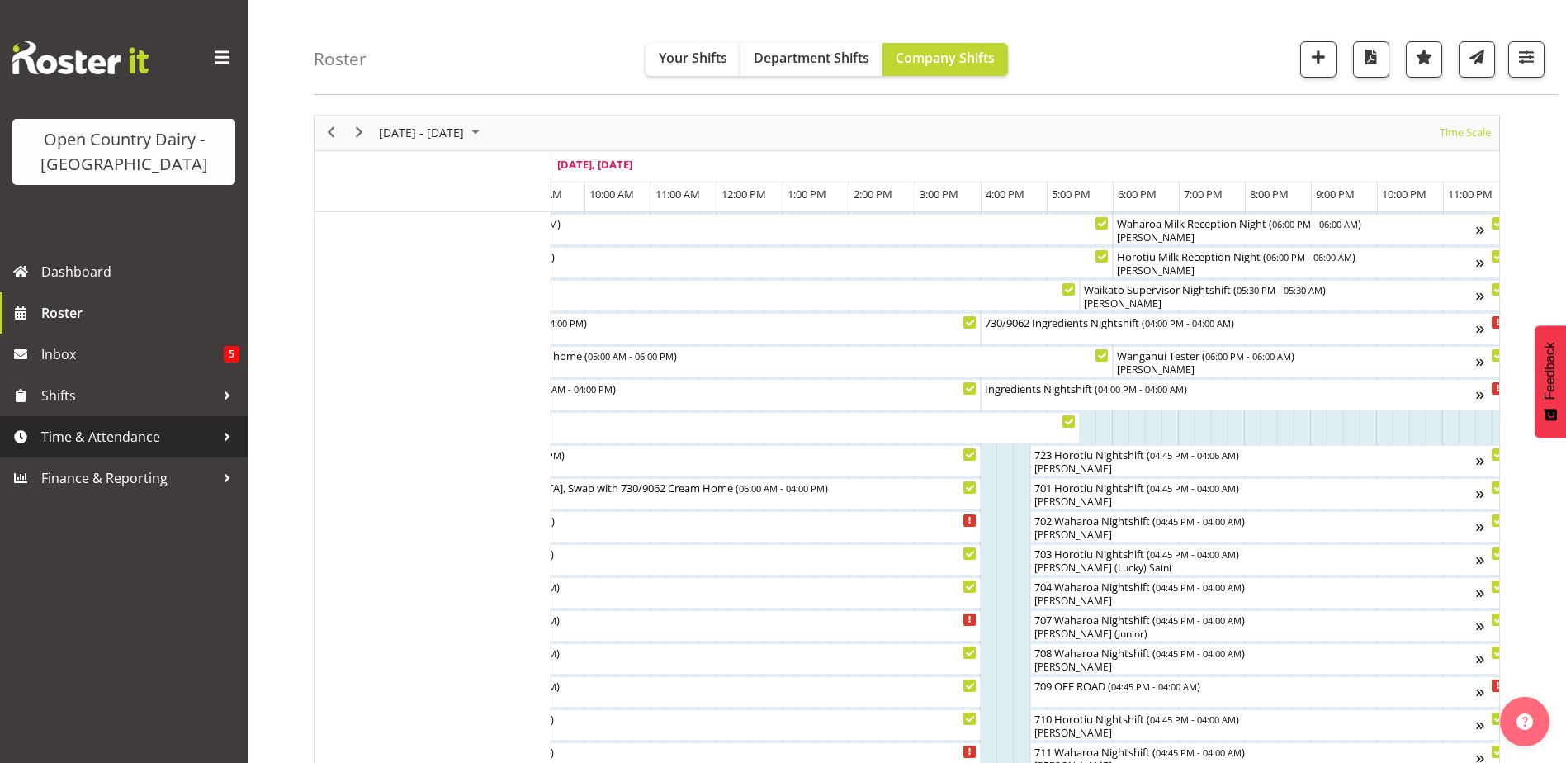
click at [97, 442] on span "Time & Attendance" at bounding box center [127, 436] width 173 height 25
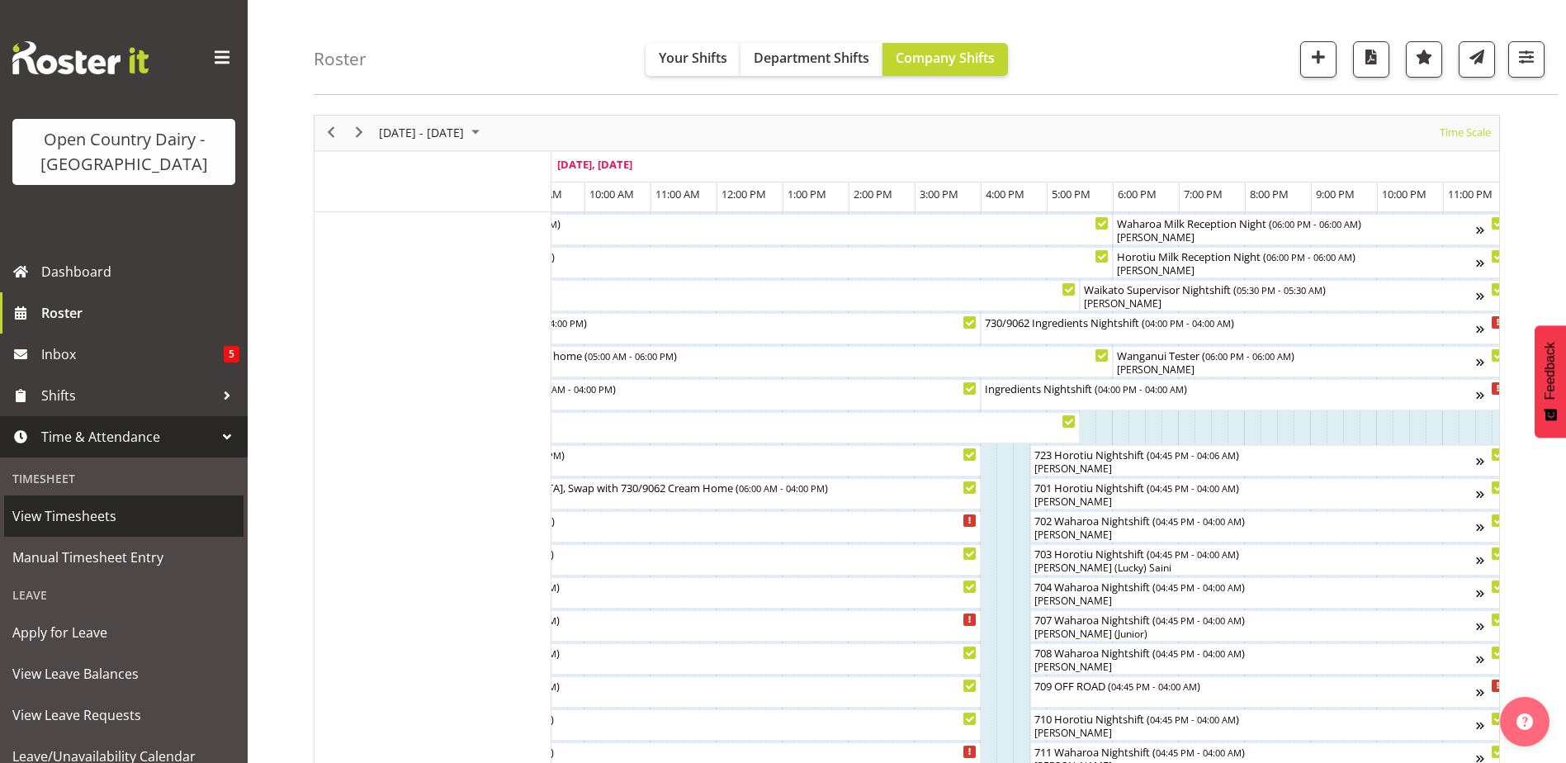
click at [25, 515] on span "View Timesheets" at bounding box center [123, 516] width 223 height 25
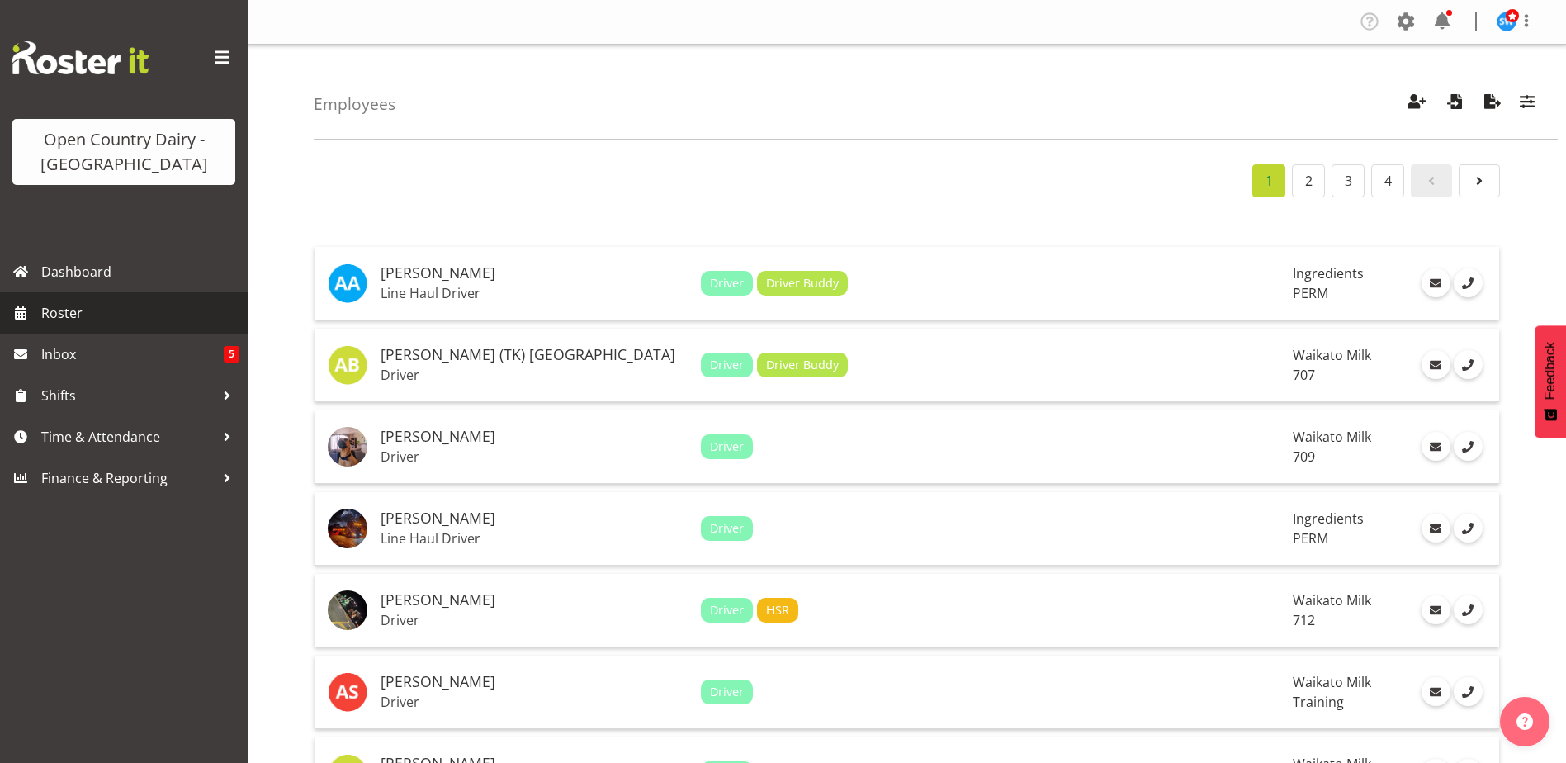
click at [33, 313] on link "Roster" at bounding box center [124, 312] width 248 height 41
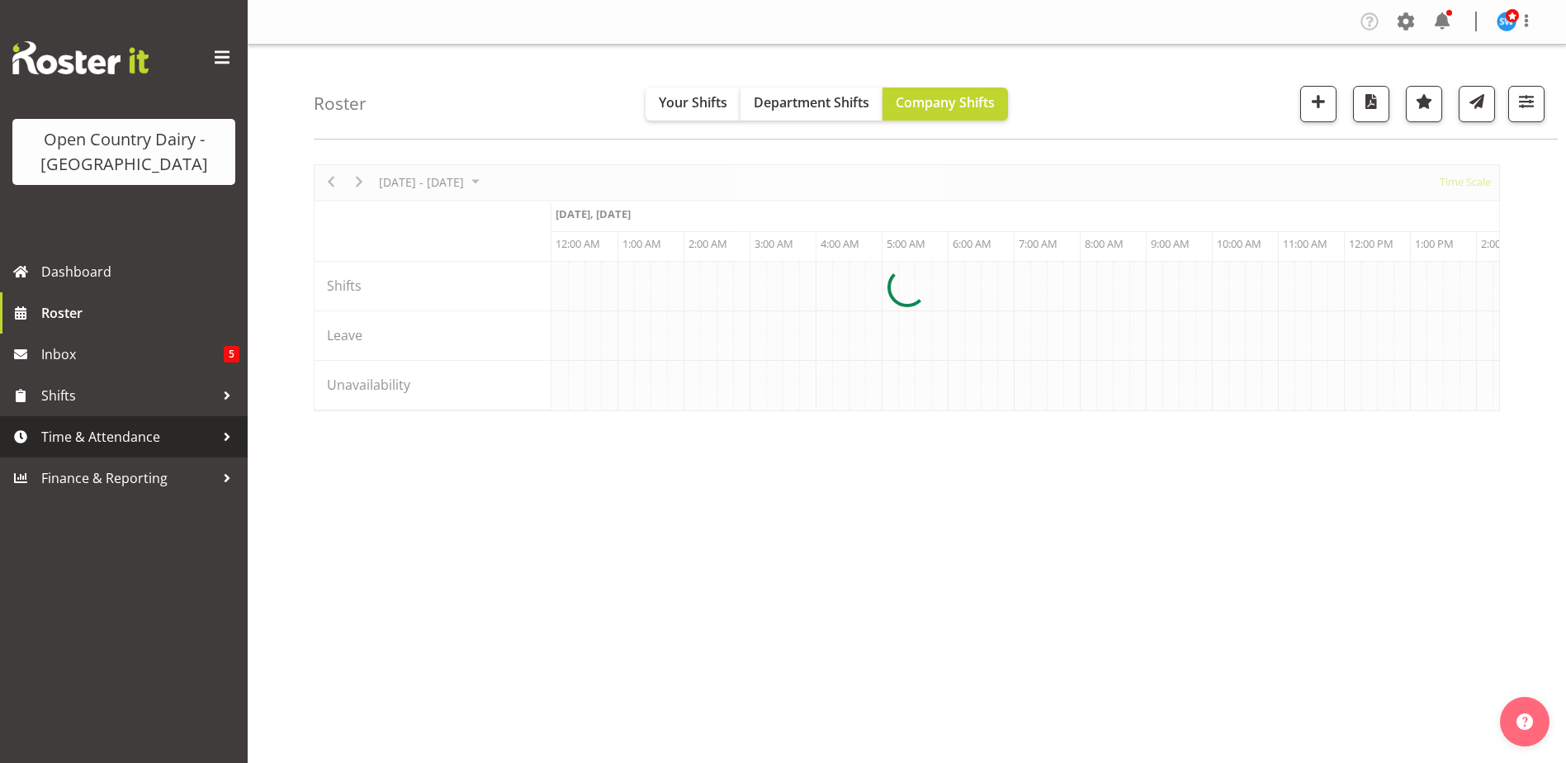
click at [106, 438] on span "Time & Attendance" at bounding box center [127, 436] width 173 height 25
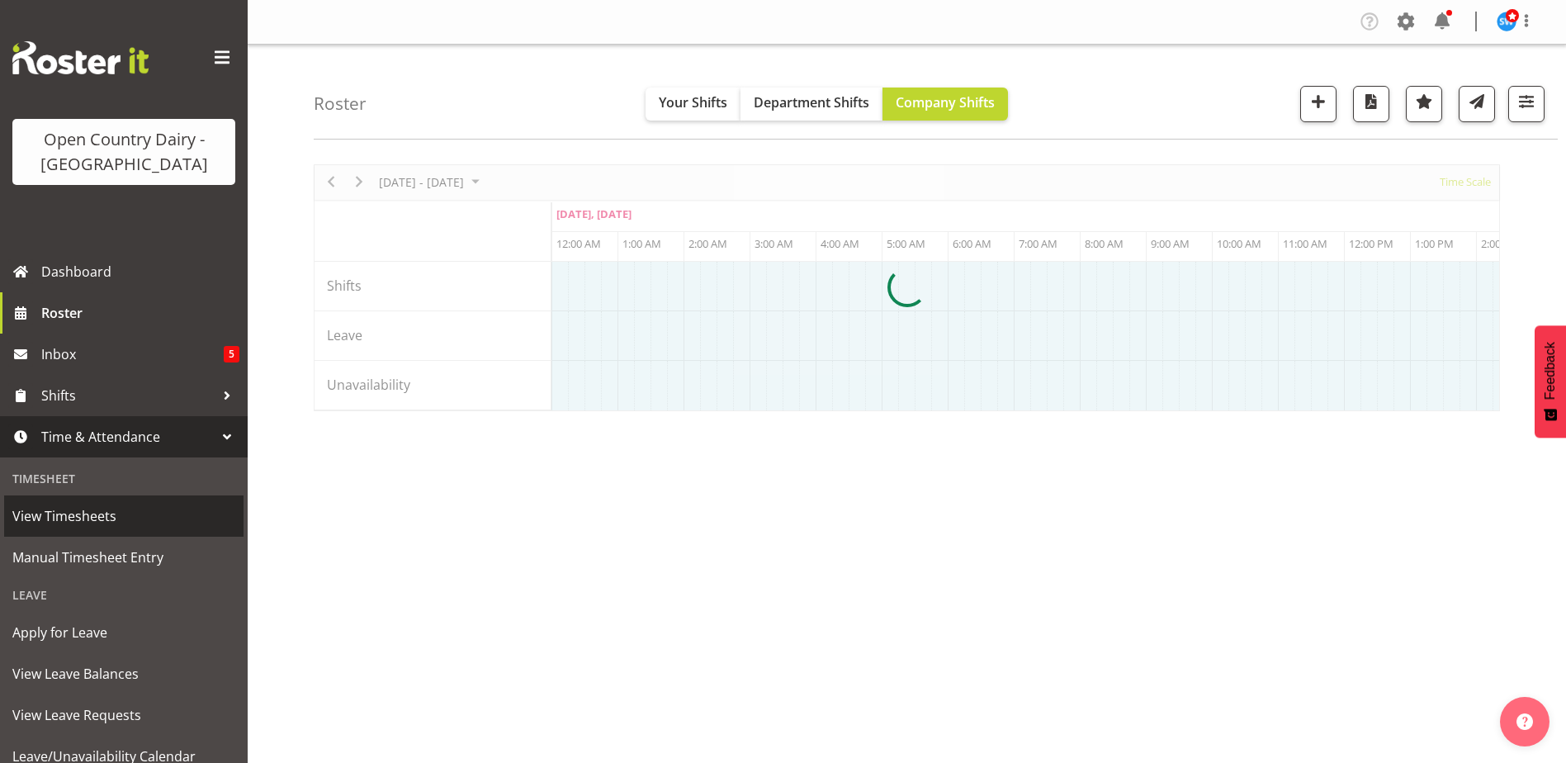
click at [92, 524] on span "View Timesheets" at bounding box center [123, 516] width 223 height 25
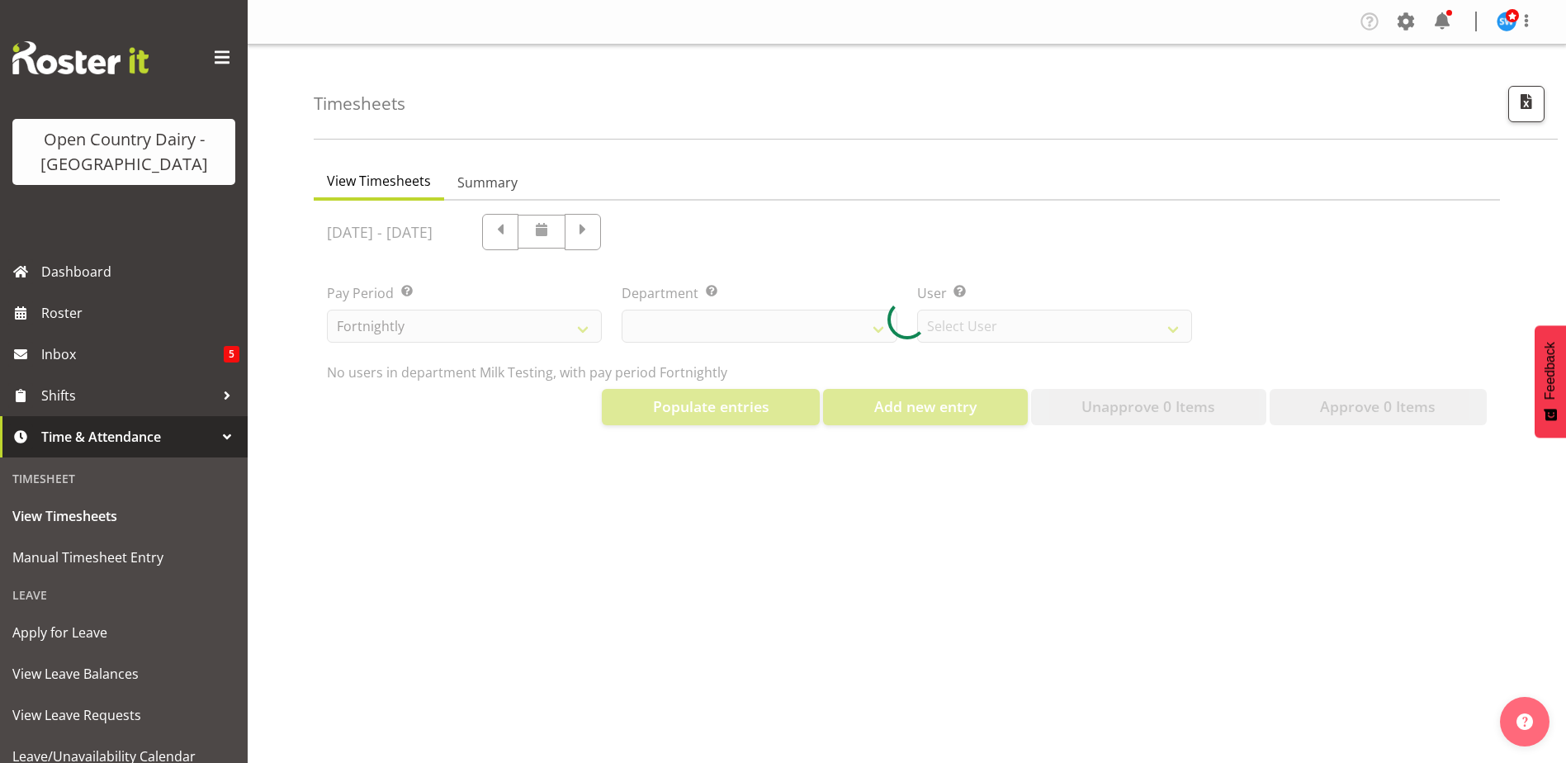
select select "733"
select select "7414"
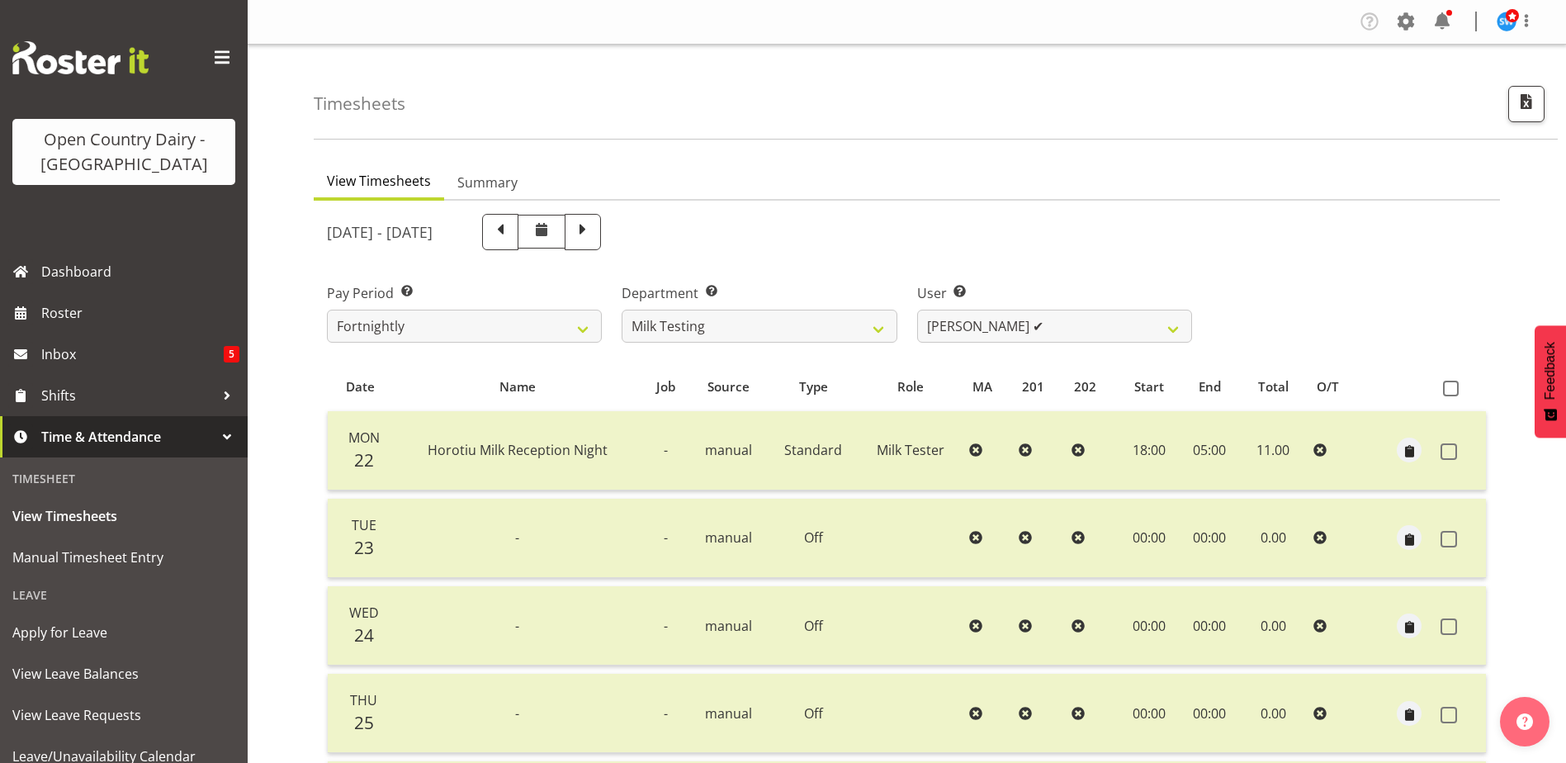
click at [594, 232] on span at bounding box center [582, 230] width 21 height 21
select select
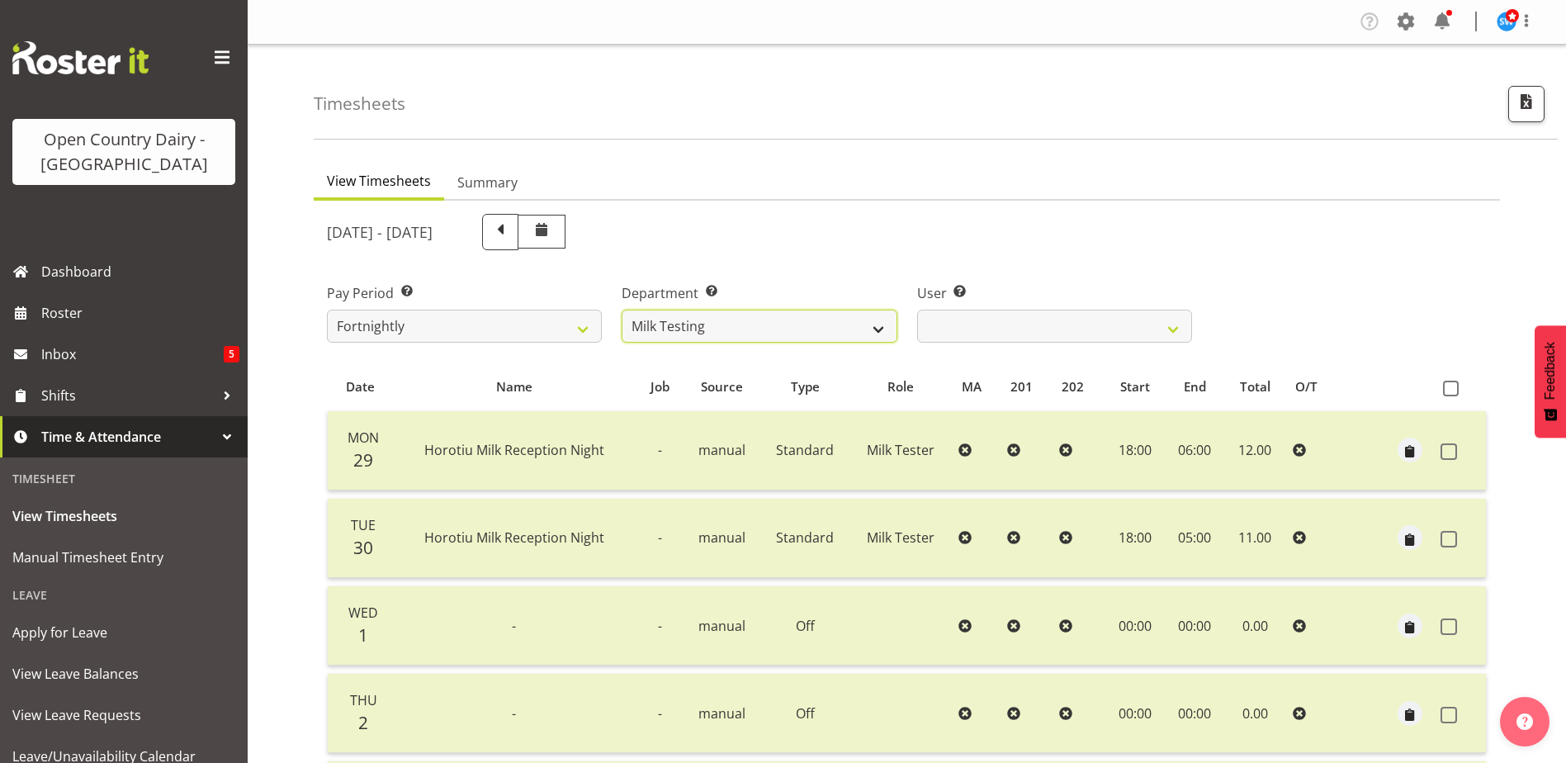
click at [793, 323] on select "701 702 703 704 705 706 707 708 709 710 711 712 713 714 715 716 717 718 719 720" at bounding box center [759, 326] width 275 height 33
select select "721"
click at [622, 310] on select "701 702 703 704 705 706 707 708 709 710 711 712 713 714 715 716 717 718 719 720" at bounding box center [759, 326] width 275 height 33
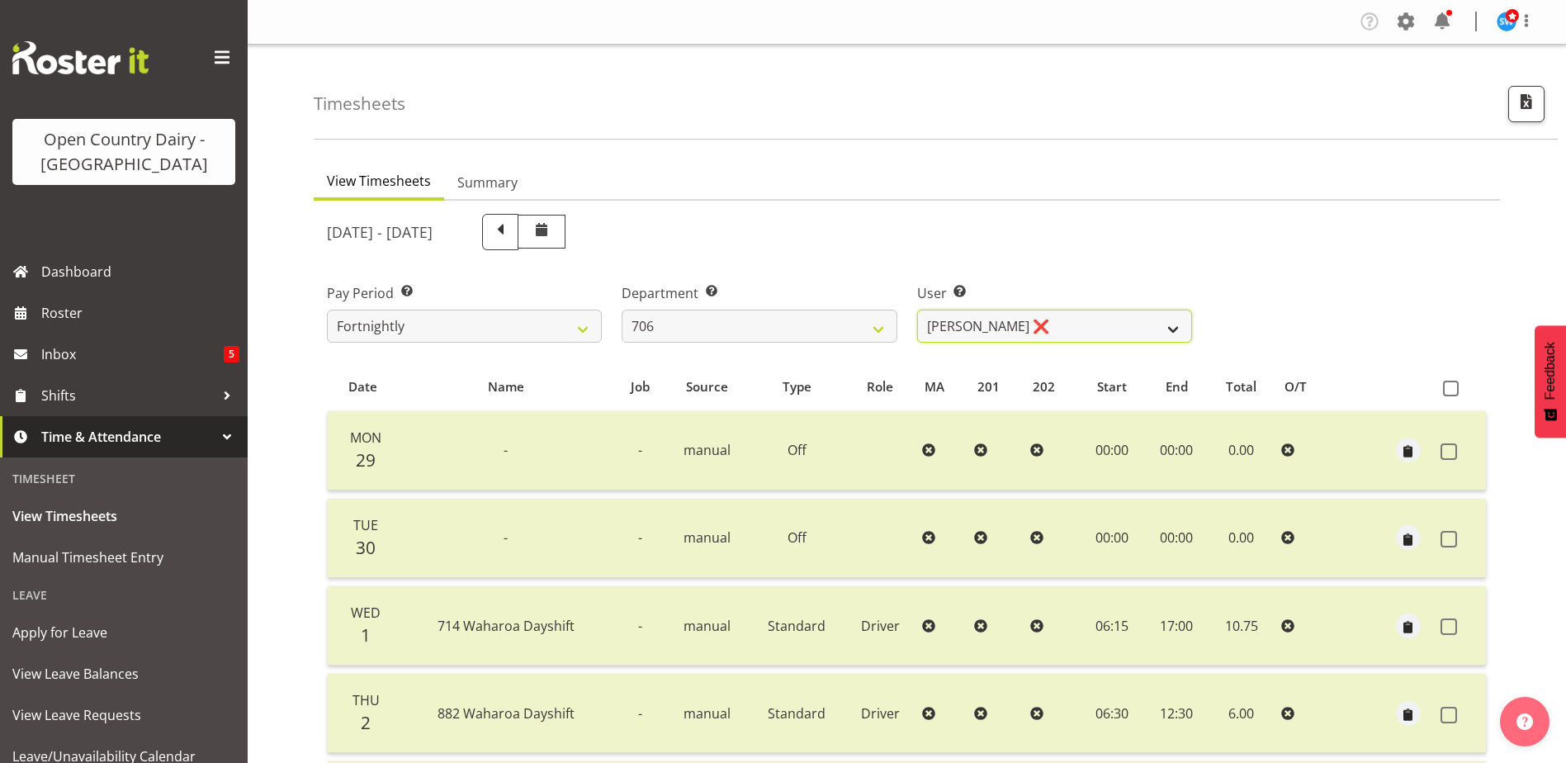
click at [994, 333] on select "[PERSON_NAME] ❌ [PERSON_NAME] ❌ [PERSON_NAME] ❌ [PERSON_NAME] ❌" at bounding box center [1054, 326] width 275 height 33
select select "8472"
click at [917, 310] on select "[PERSON_NAME] ❌ [PERSON_NAME] ❌ [PERSON_NAME] ❌ [PERSON_NAME] ❌" at bounding box center [1054, 326] width 275 height 33
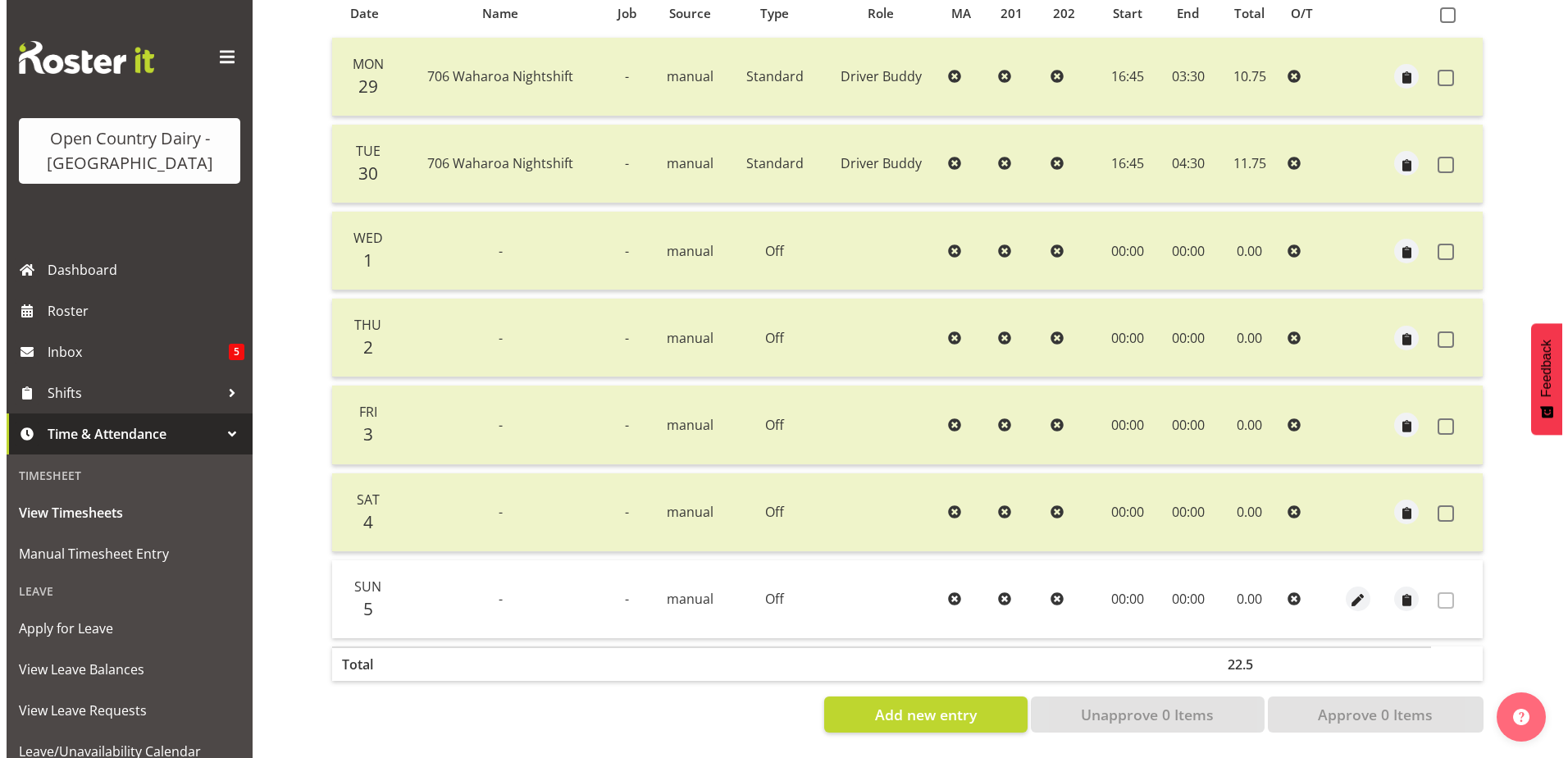
scroll to position [383, 0]
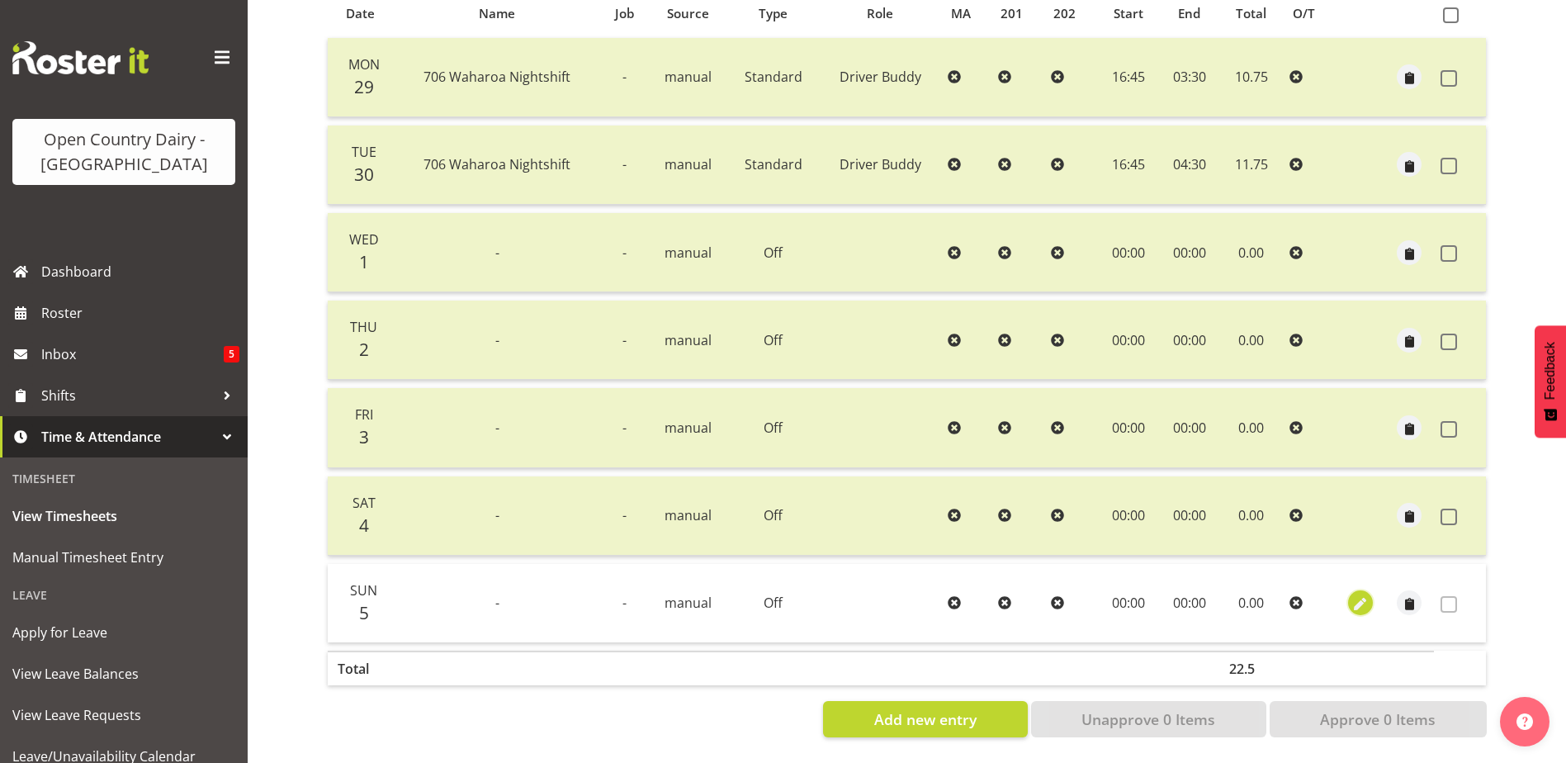
click at [1355, 595] on span "button" at bounding box center [1361, 604] width 19 height 19
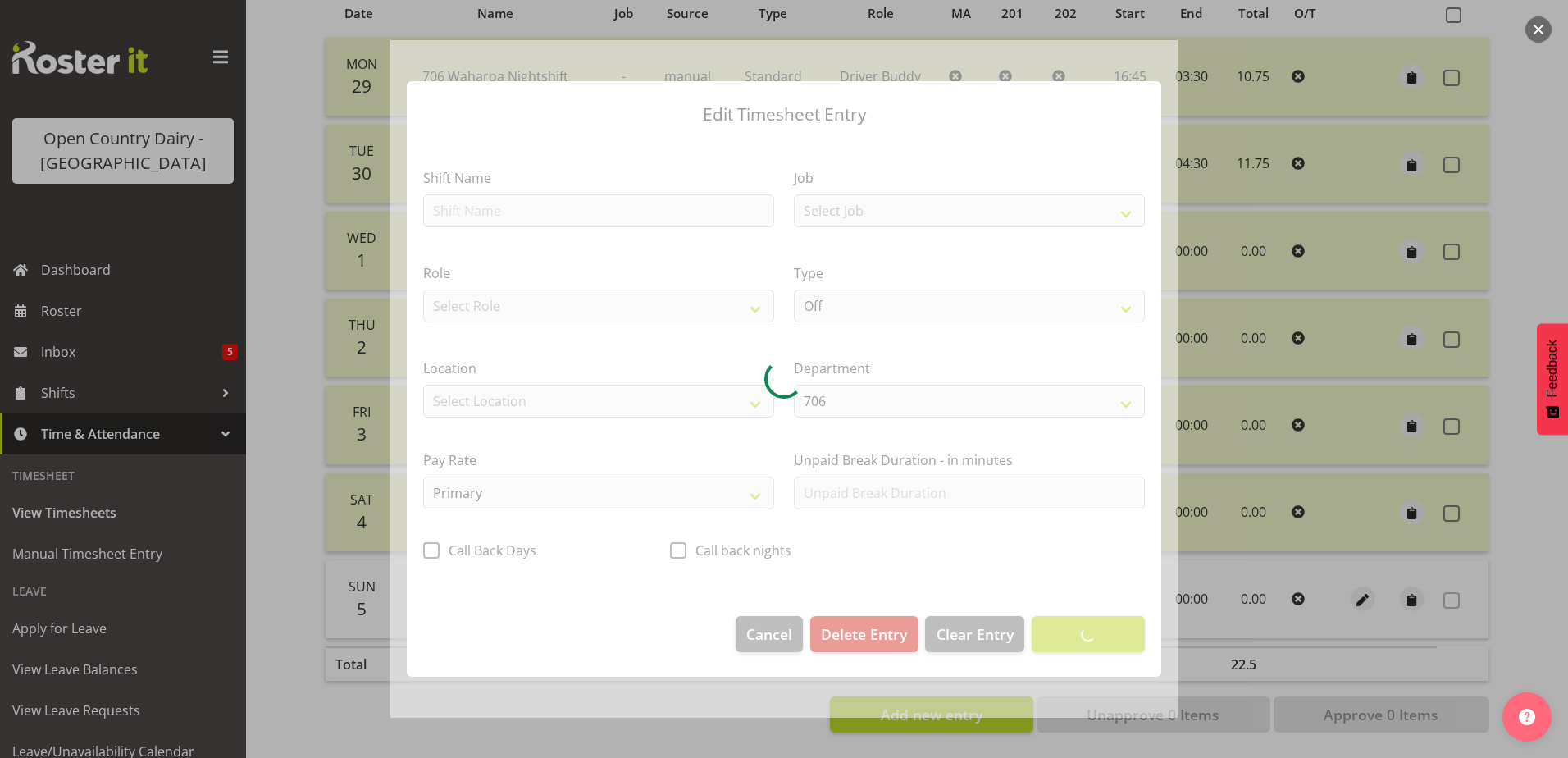
click at [468, 212] on div at bounding box center [784, 379] width 787 height 679
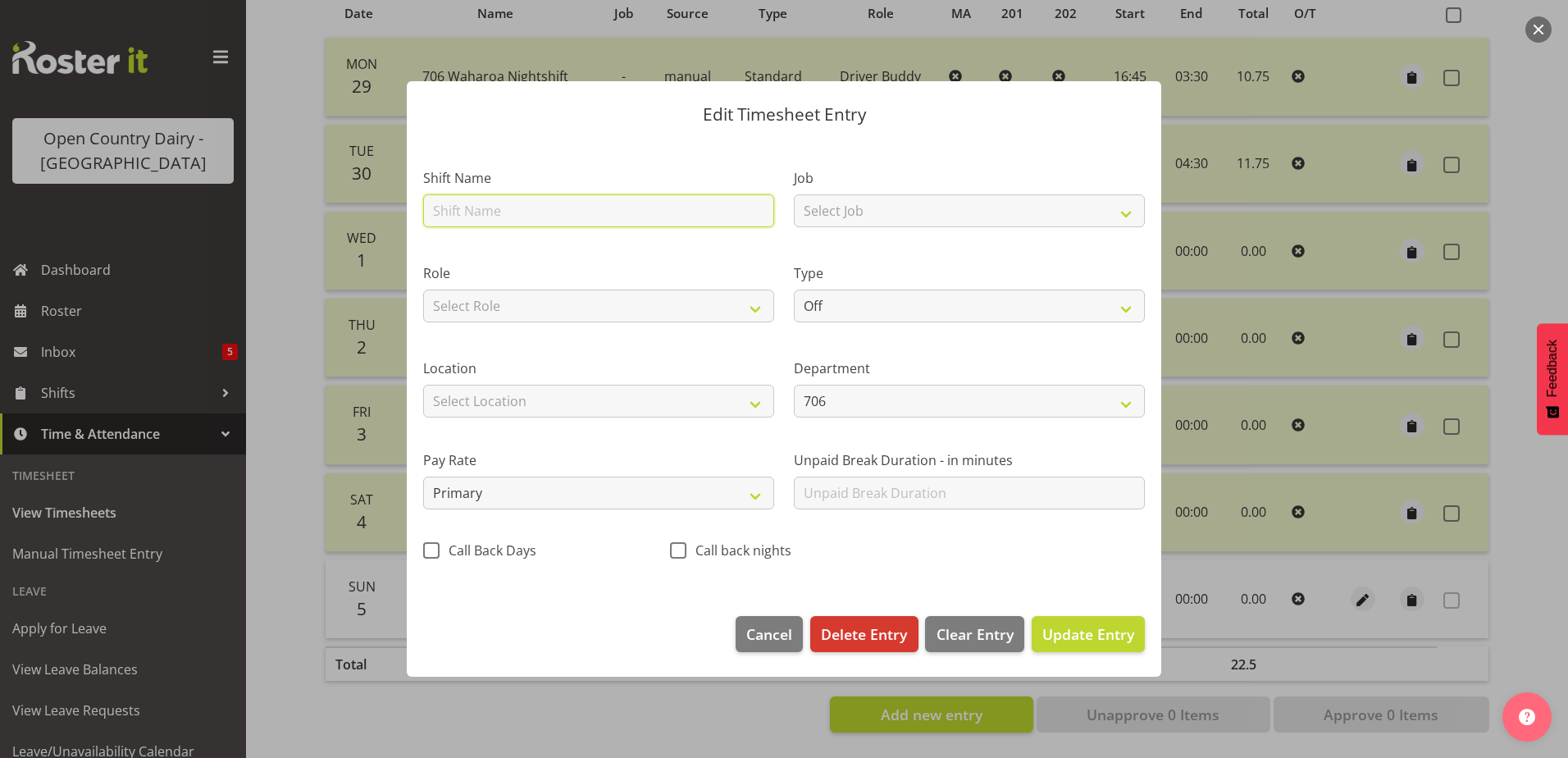
click at [469, 212] on input "text" at bounding box center [598, 211] width 351 height 33
type input "706 Waharoa Dayshift"
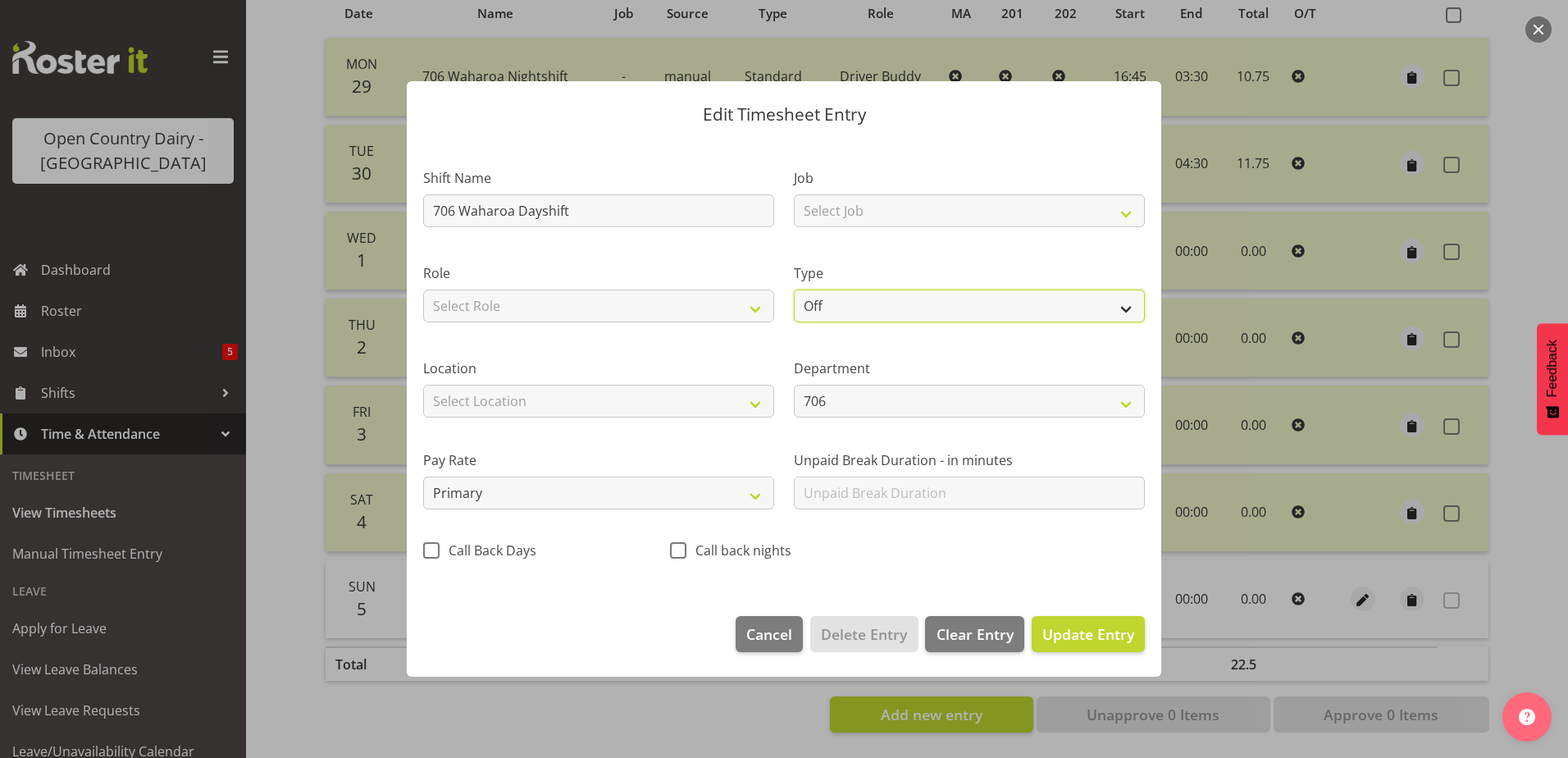
click at [837, 308] on select "Off Standard Public Holiday Public Holiday (Worked) Day In Lieu Annual Leave Si…" at bounding box center [968, 305] width 351 height 33
select select "Standard"
click at [793, 289] on select "Off Standard Public Holiday Public Holiday (Worked) Day In Lieu Annual Leave Si…" at bounding box center [968, 305] width 351 height 33
select select "9"
select select "2025"
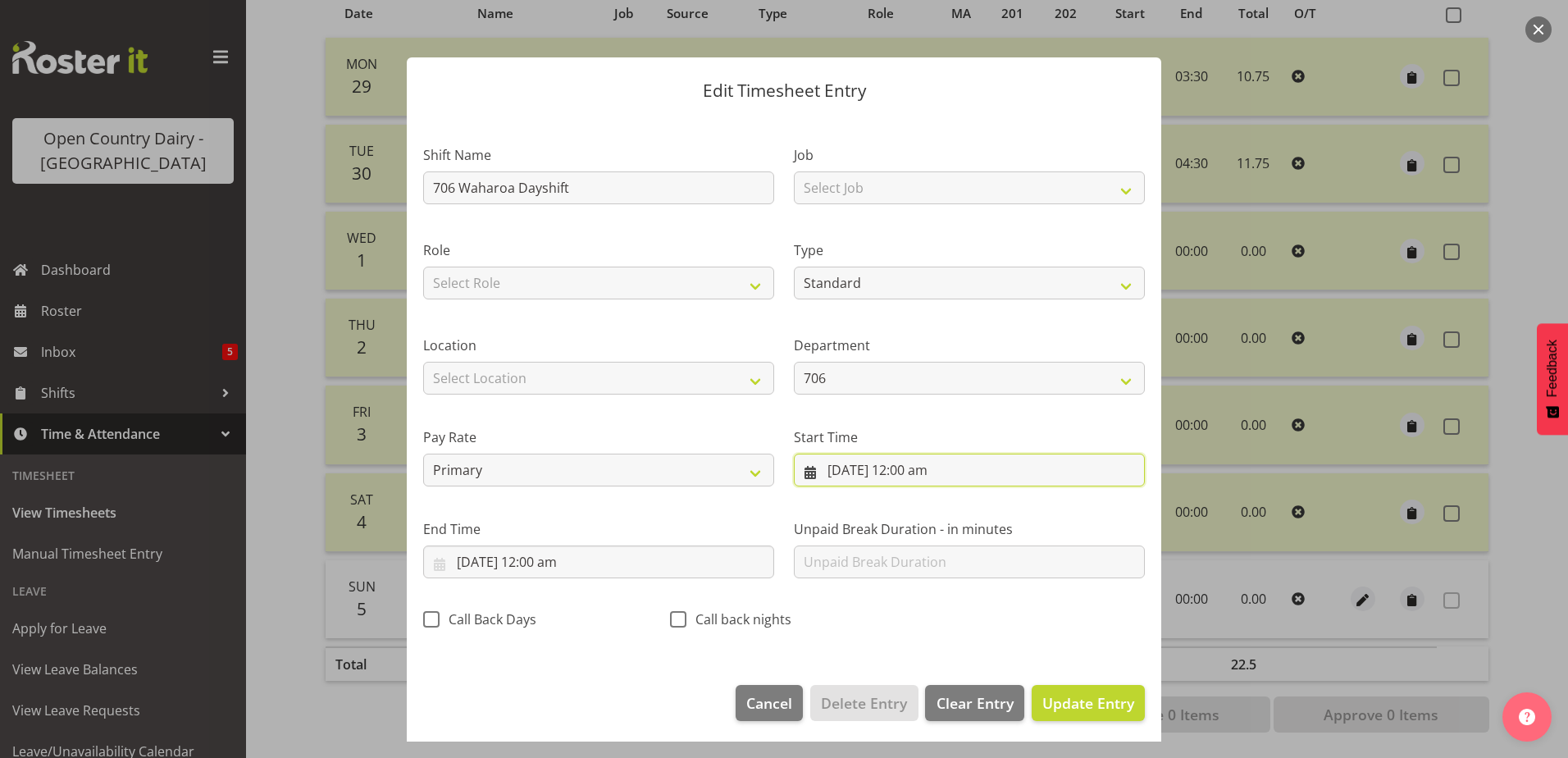
click at [900, 465] on input "[DATE] 12:00 am" at bounding box center [968, 470] width 351 height 33
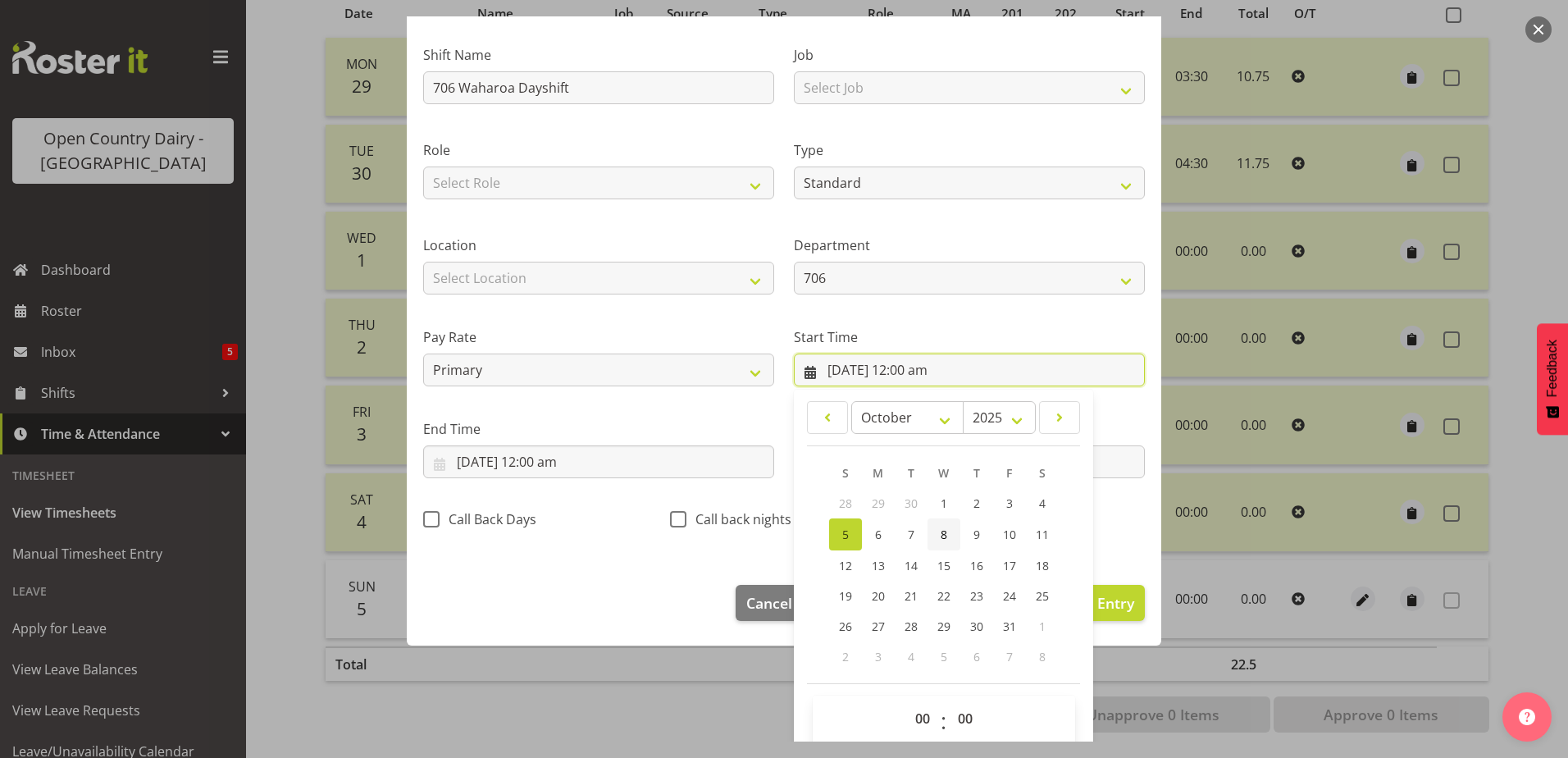
scroll to position [120, 0]
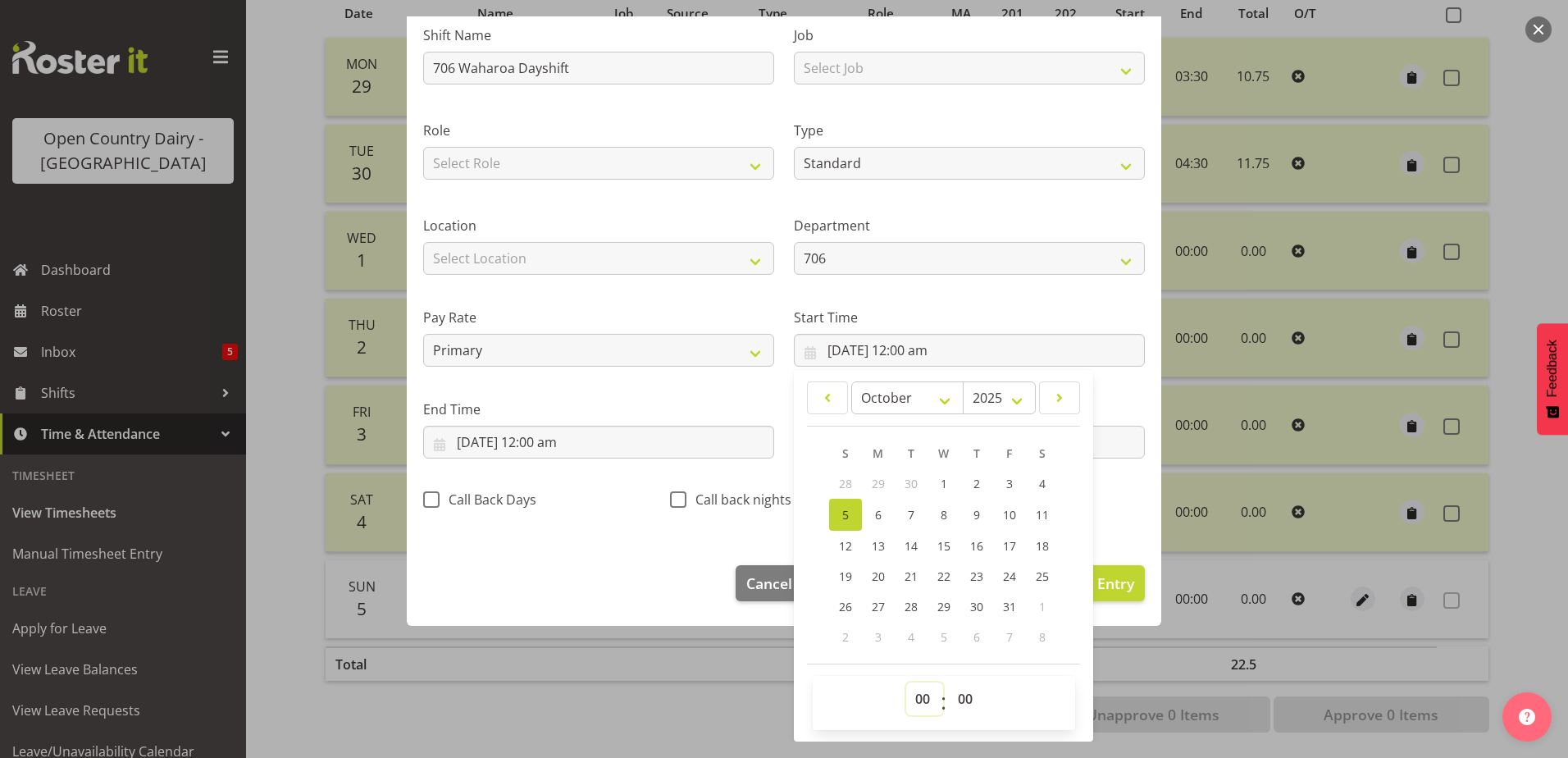
drag, startPoint x: 919, startPoint y: 698, endPoint x: 917, endPoint y: 683, distance: 15.1
click at [917, 690] on select "00 01 02 03 04 05 06 07 08 09 10 11 12 13 14 15 16 17 18 19 20 21 22 23" at bounding box center [924, 698] width 37 height 33
select select "6"
click at [906, 682] on select "00 01 02 03 04 05 06 07 08 09 10 11 12 13 14 15 16 17 18 19 20 21 22 23" at bounding box center [924, 698] width 37 height 33
type input "[DATE] 6:00 am"
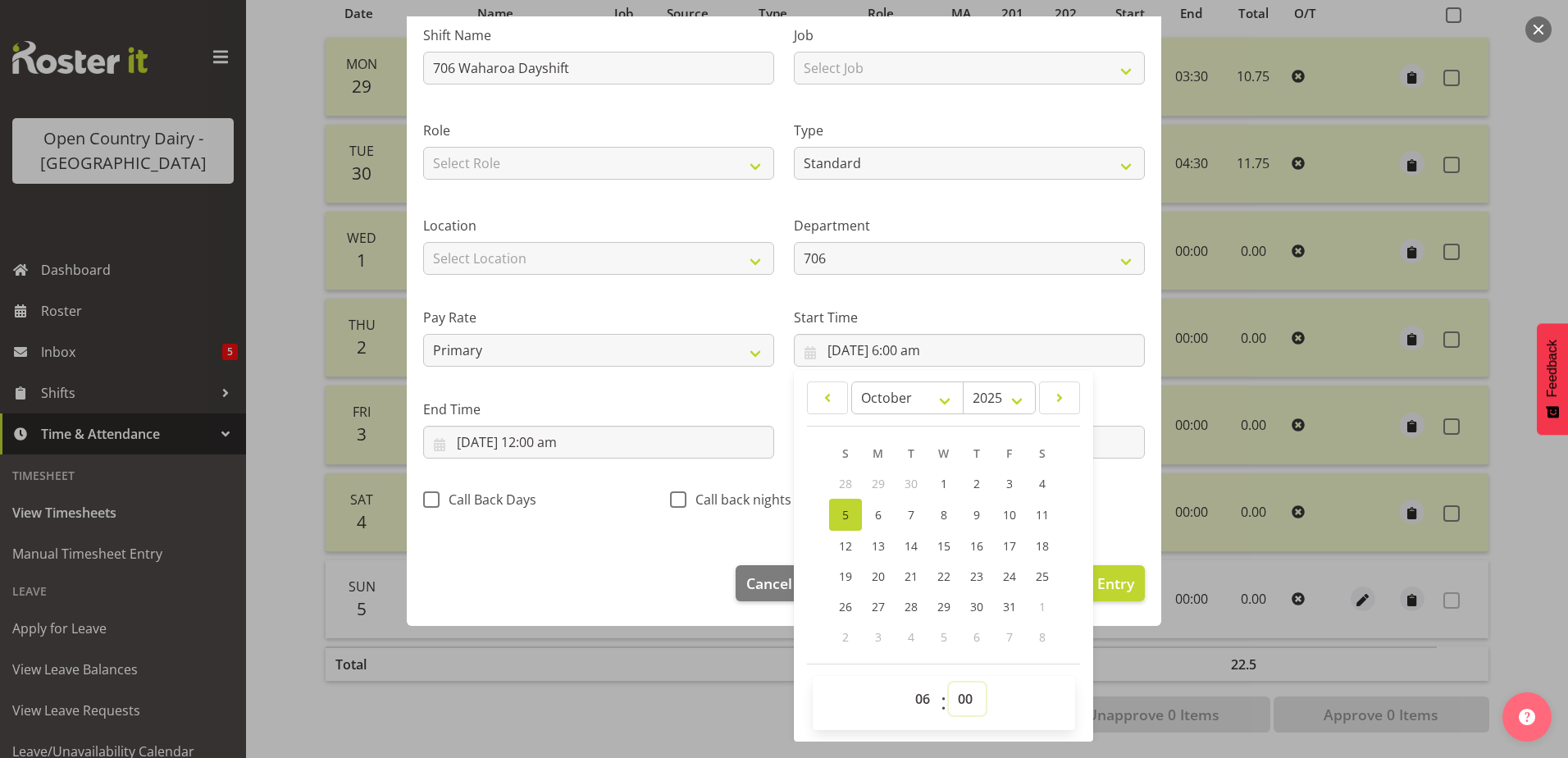
drag, startPoint x: 952, startPoint y: 698, endPoint x: 948, endPoint y: 684, distance: 14.6
click at [950, 689] on select "00 01 02 03 04 05 06 07 08 09 10 11 12 13 14 15 16 17 18 19 20 21 22 23 24 25 2…" at bounding box center [966, 698] width 37 height 33
select select "30"
click at [948, 682] on select "00 01 02 03 04 05 06 07 08 09 10 11 12 13 14 15 16 17 18 19 20 21 22 23 24 25 2…" at bounding box center [966, 698] width 37 height 33
type input "[DATE] 6:30 am"
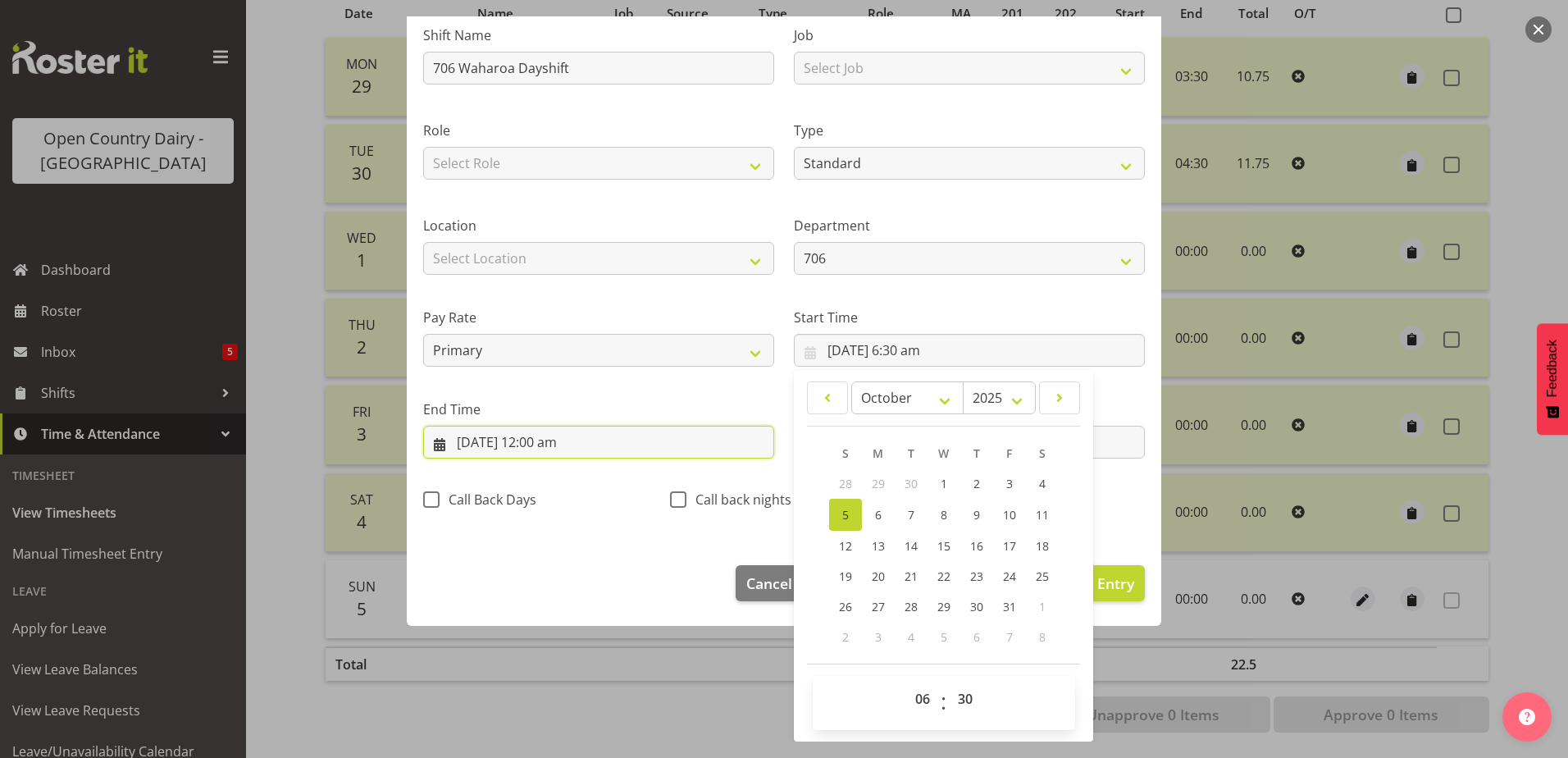
click at [487, 440] on input "[DATE] 12:00 am" at bounding box center [598, 442] width 351 height 33
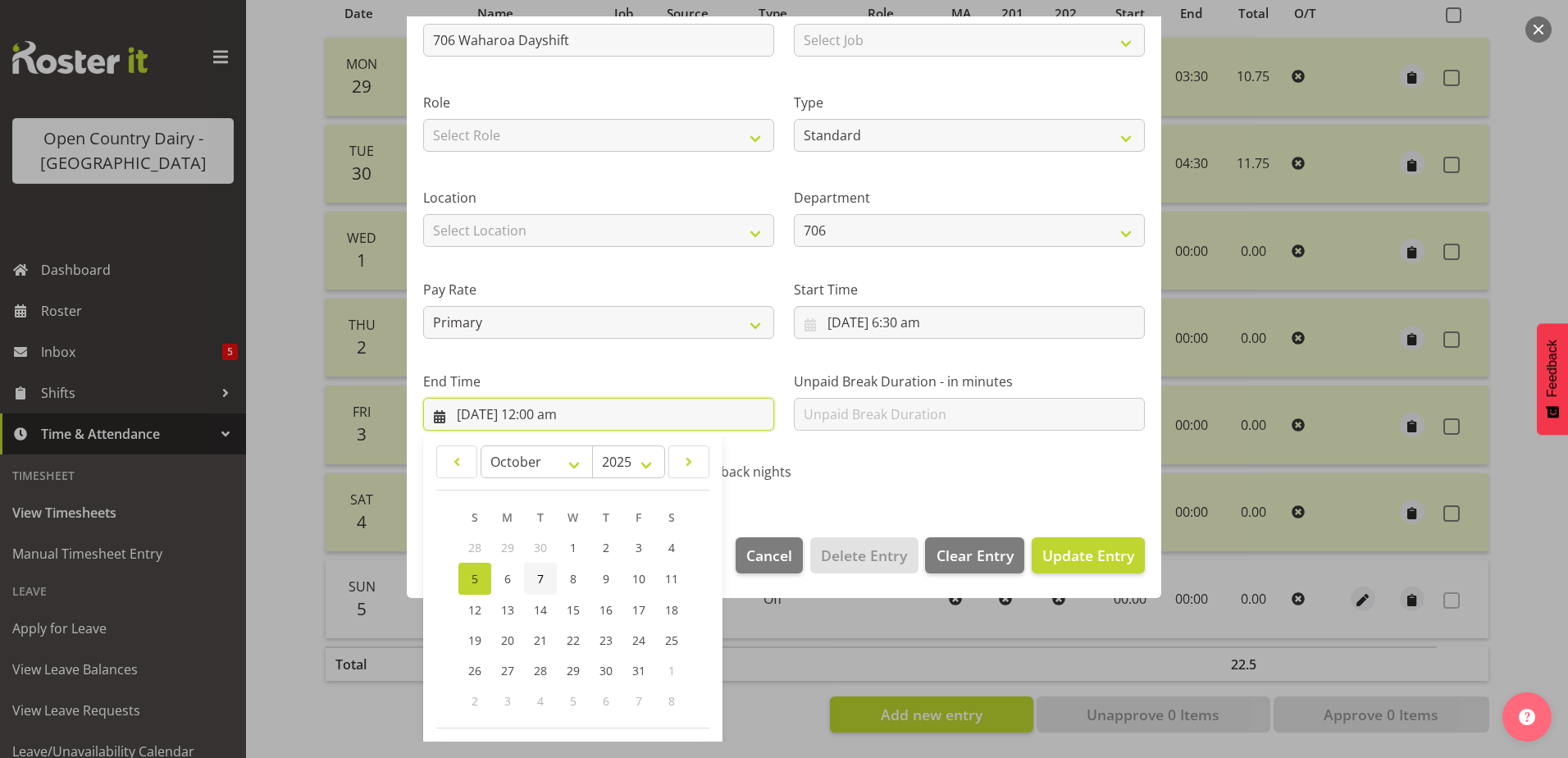
scroll to position [212, 0]
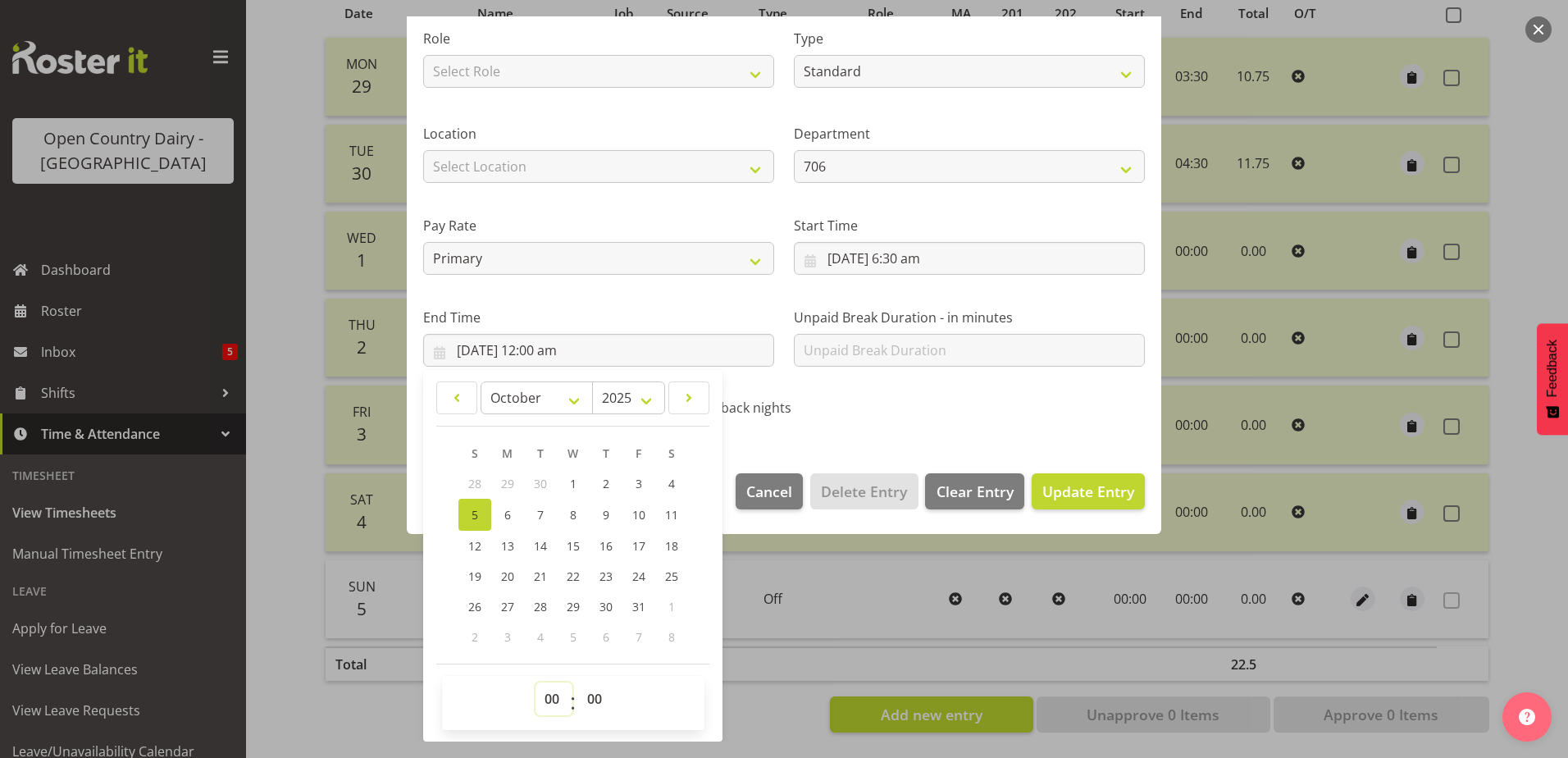
drag, startPoint x: 560, startPoint y: 697, endPoint x: 548, endPoint y: 681, distance: 20.0
click at [554, 694] on select "00 01 02 03 04 05 06 07 08 09 10 11 12 13 14 15 16 17 18 19 20 21 22 23" at bounding box center [553, 698] width 37 height 33
select select "14"
click at [535, 682] on select "00 01 02 03 04 05 06 07 08 09 10 11 12 13 14 15 16 17 18 19 20 21 22 23" at bounding box center [553, 698] width 37 height 33
type input "[DATE] 2:00 pm"
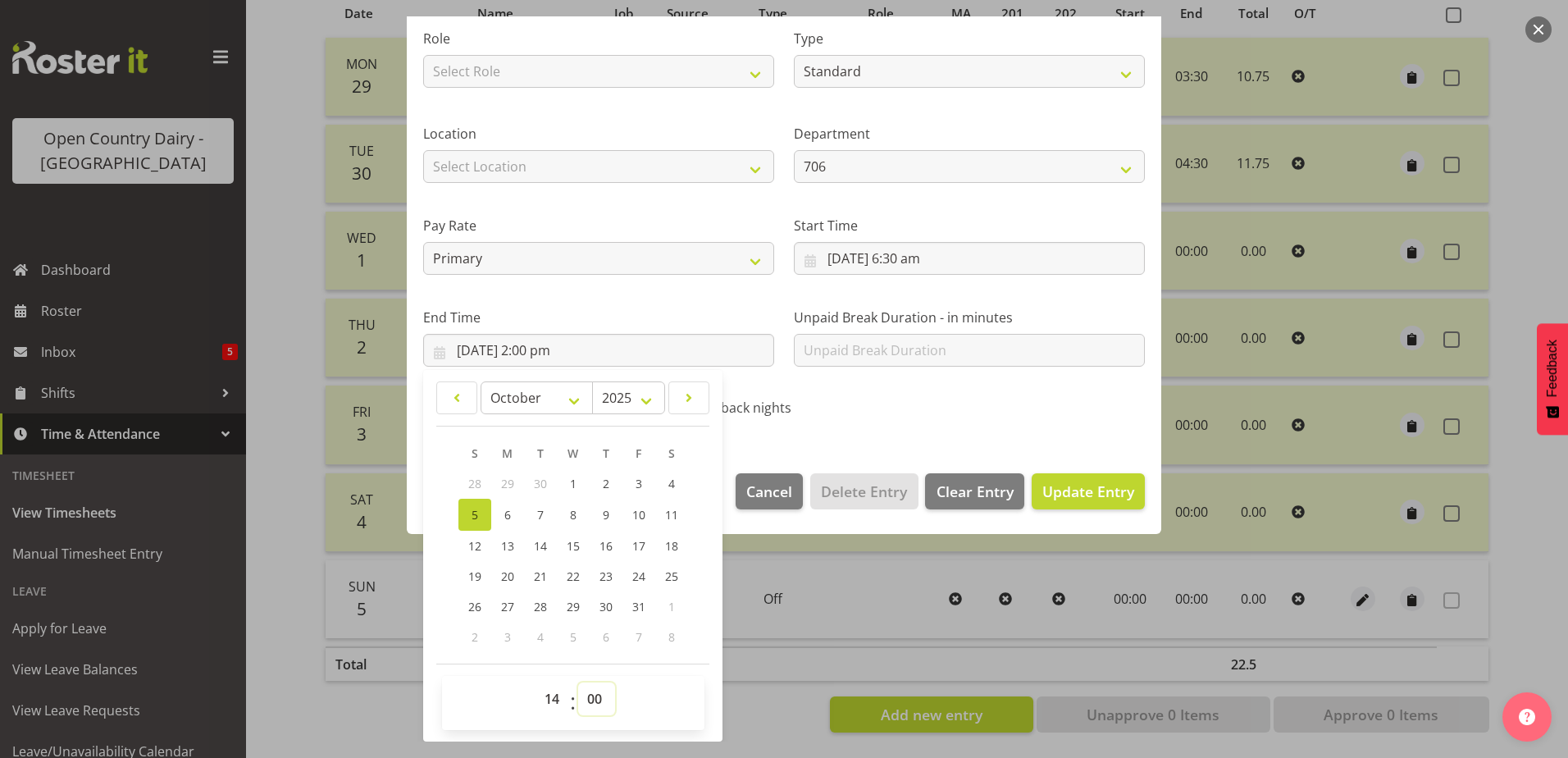
click at [594, 689] on select "00 01 02 03 04 05 06 07 08 09 10 11 12 13 14 15 16 17 18 19 20 21 22 23 24 25 2…" at bounding box center [596, 698] width 37 height 33
select select "30"
click at [578, 682] on select "00 01 02 03 04 05 06 07 08 09 10 11 12 13 14 15 16 17 18 19 20 21 22 23 24 25 2…" at bounding box center [596, 698] width 37 height 33
type input "[DATE] 2:30 pm"
click at [1087, 495] on span "Update Entry" at bounding box center [1088, 492] width 91 height 20
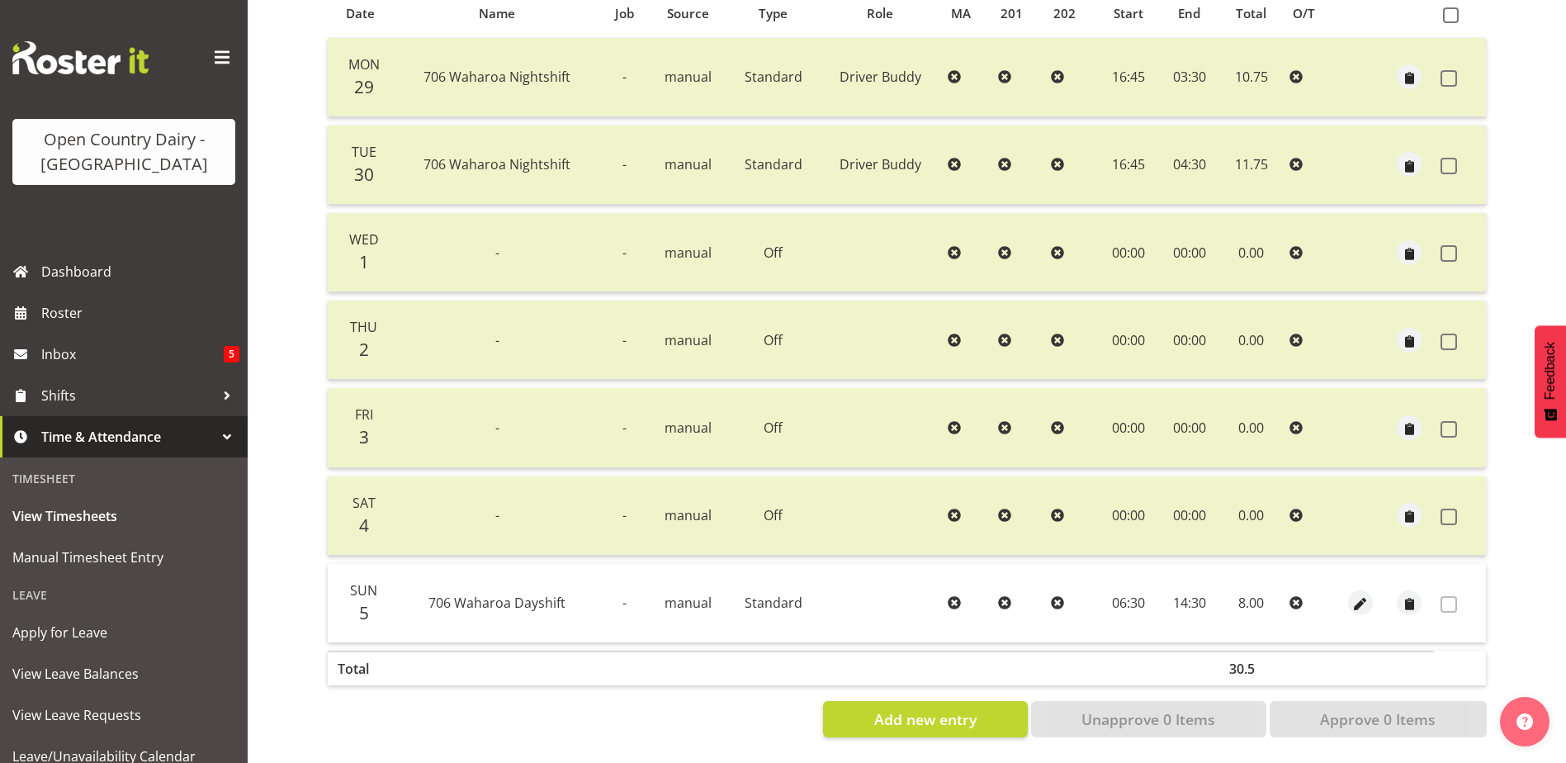
scroll to position [386, 0]
